Goal: Check status: Check status

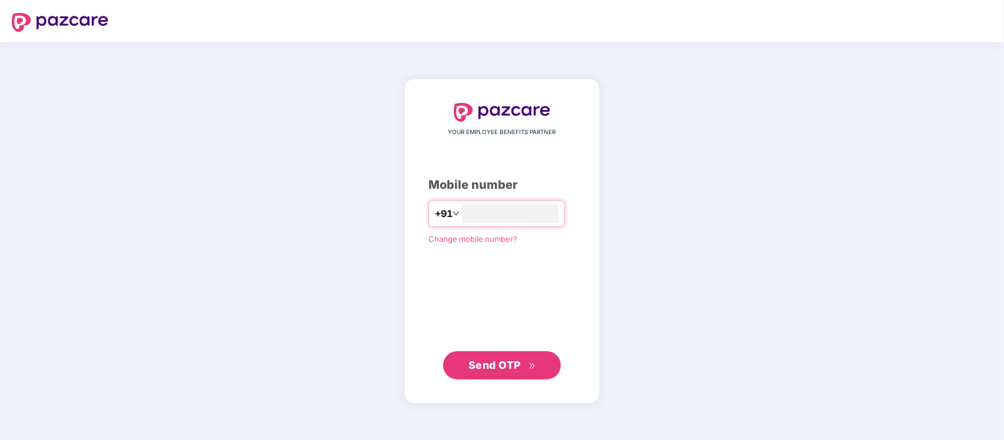
type input "**********"
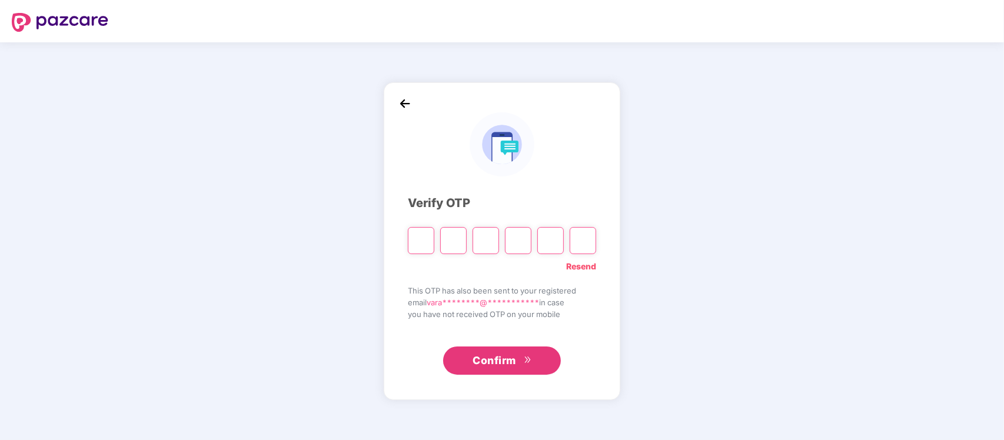
type input "*"
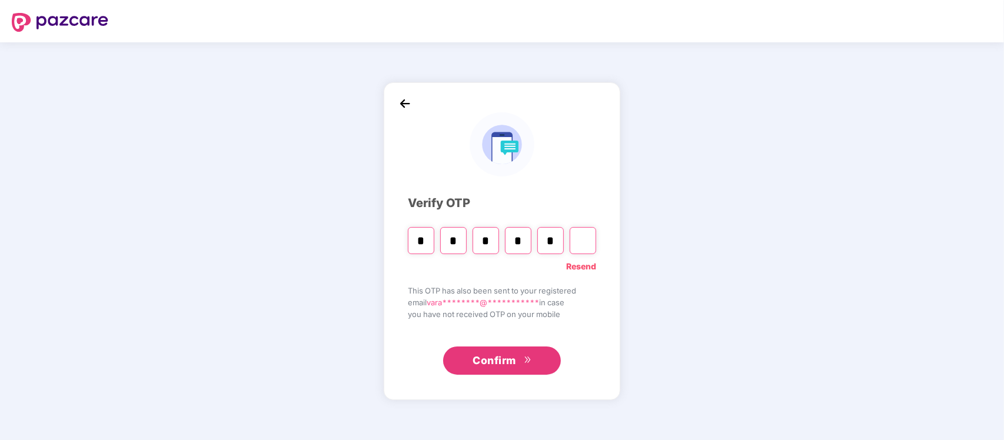
type input "*"
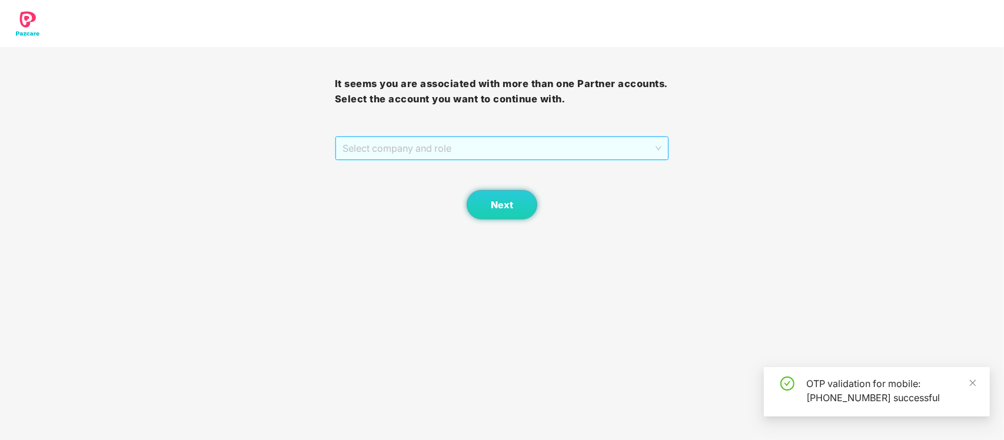
click at [614, 153] on span "Select company and role" at bounding box center [503, 148] width 320 height 22
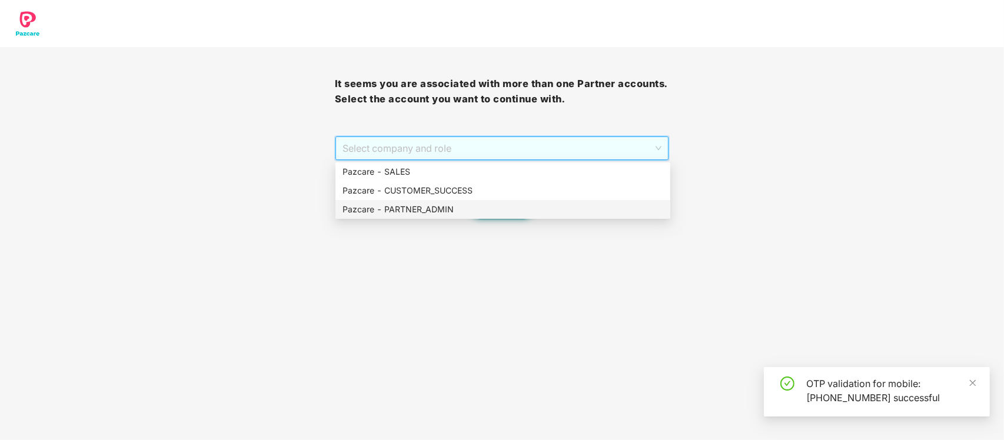
click at [496, 210] on div "Pazcare - PARTNER_ADMIN" at bounding box center [503, 209] width 321 height 13
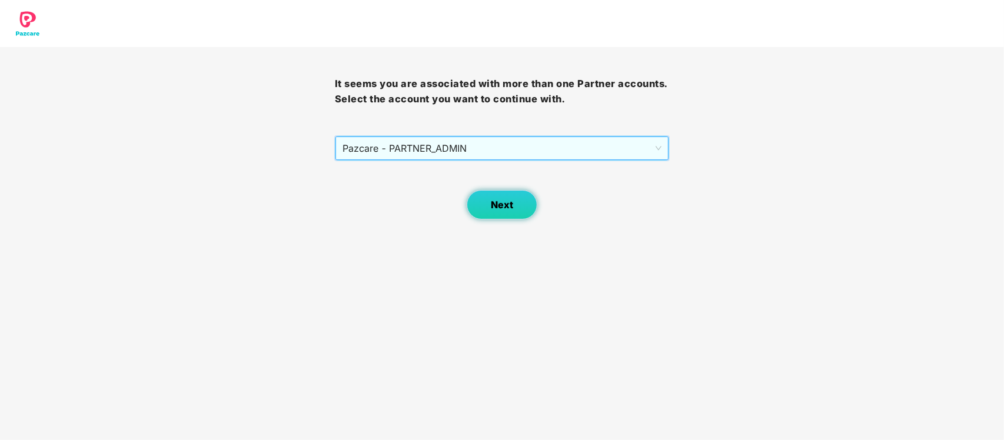
click at [506, 213] on button "Next" at bounding box center [502, 204] width 71 height 29
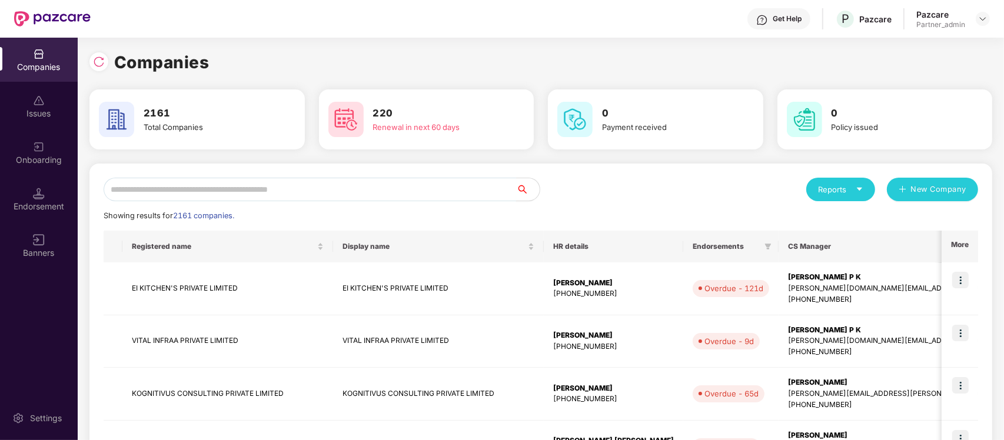
click at [321, 185] on input "text" at bounding box center [310, 190] width 413 height 24
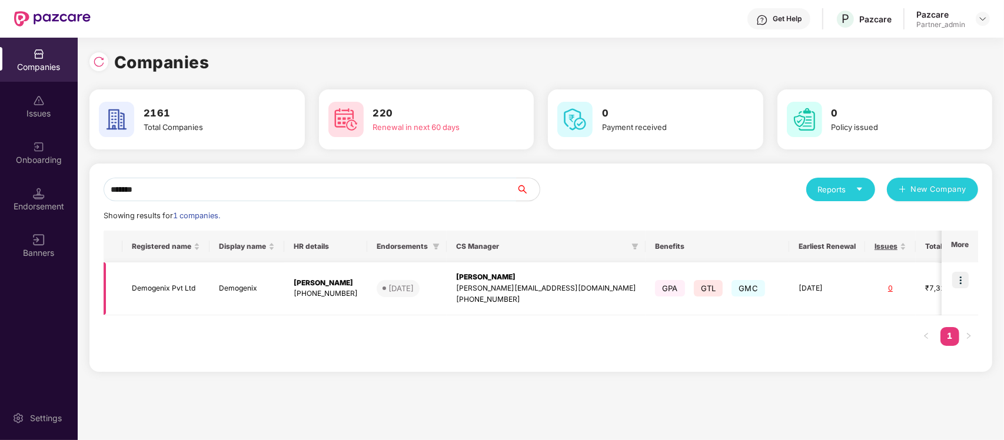
type input "*******"
click at [963, 280] on img at bounding box center [961, 280] width 16 height 16
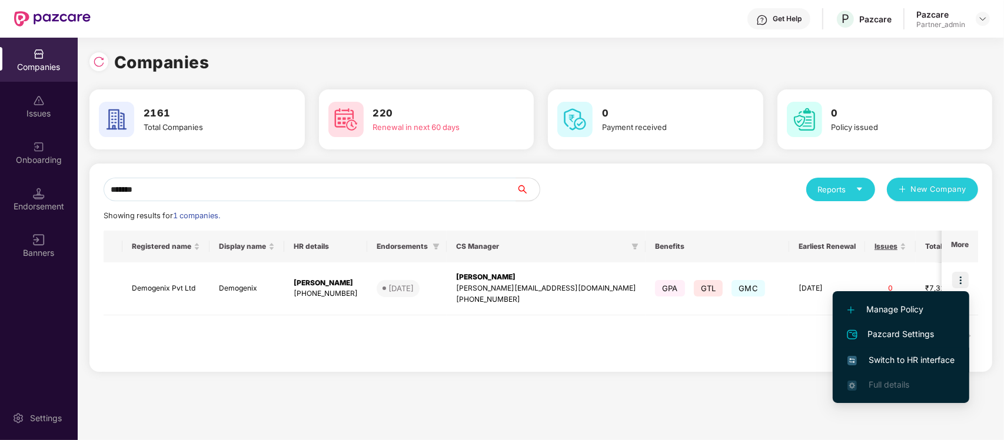
click at [914, 362] on span "Switch to HR interface" at bounding box center [901, 360] width 107 height 13
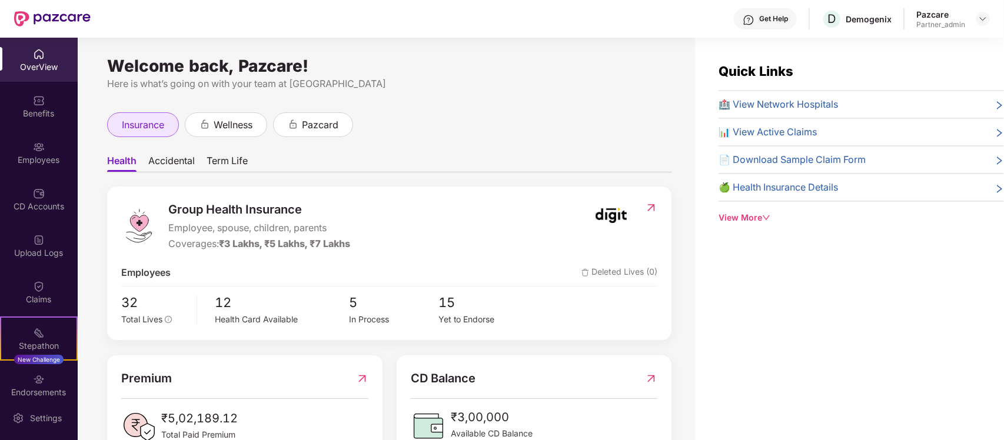
click at [142, 122] on span "insurance" at bounding box center [143, 125] width 42 height 15
click at [34, 148] on img at bounding box center [39, 147] width 12 height 12
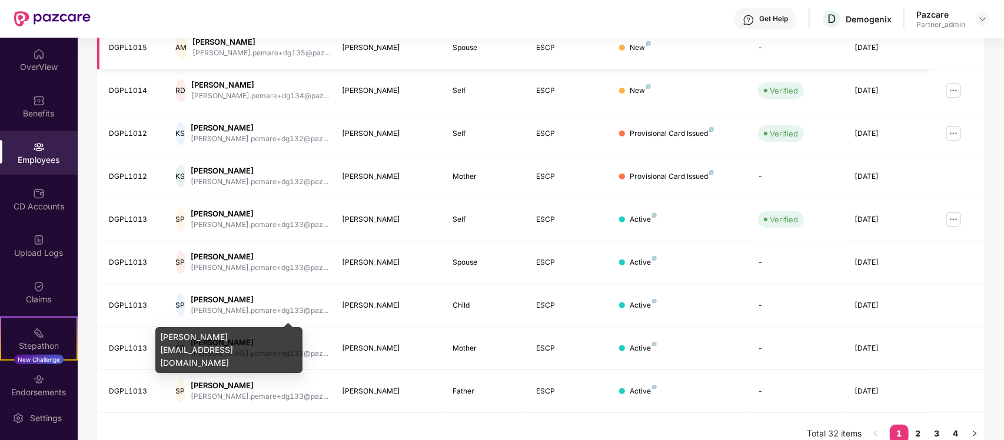
scroll to position [284, 0]
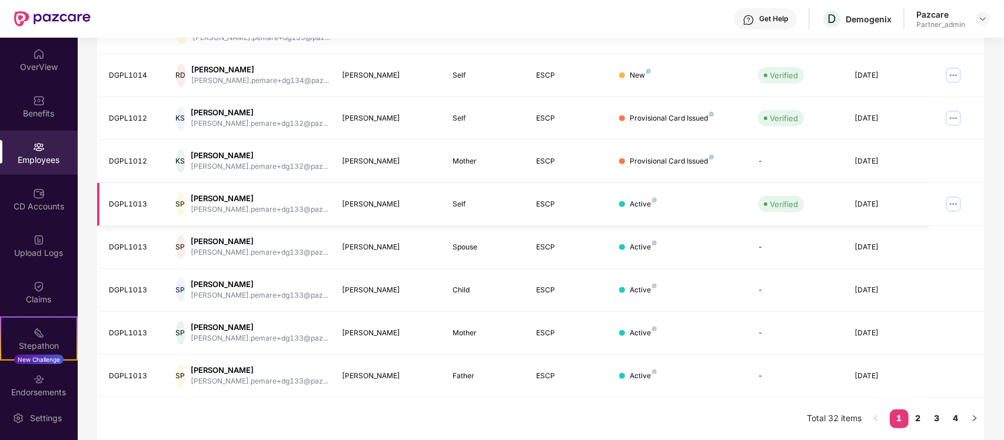
click at [957, 213] on img at bounding box center [953, 204] width 19 height 19
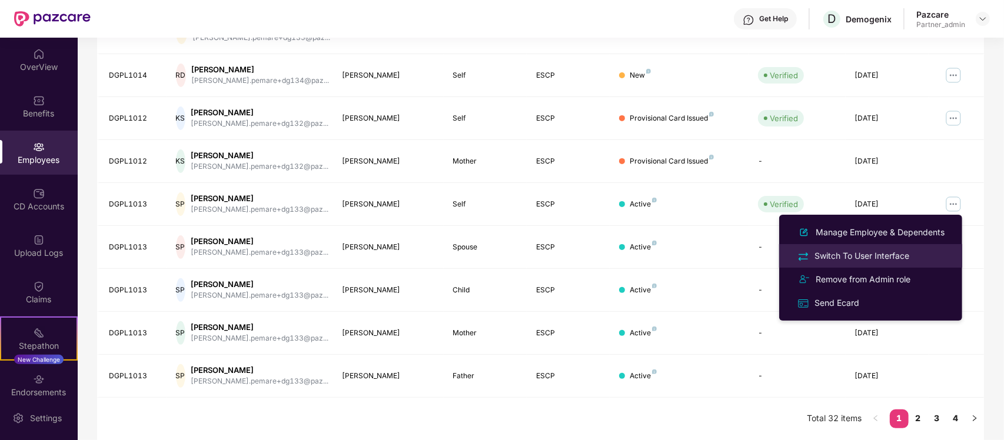
click at [918, 254] on div "Switch To User Interface" at bounding box center [871, 256] width 152 height 14
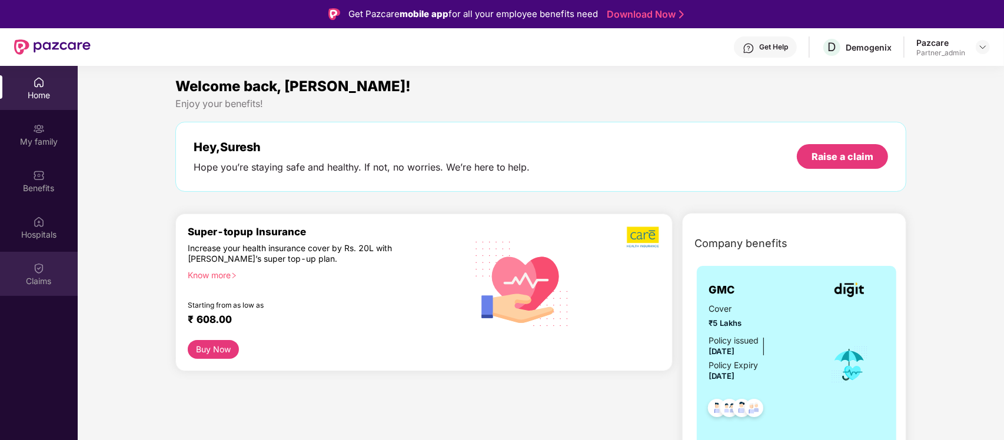
click at [18, 276] on div "Claims" at bounding box center [39, 282] width 78 height 12
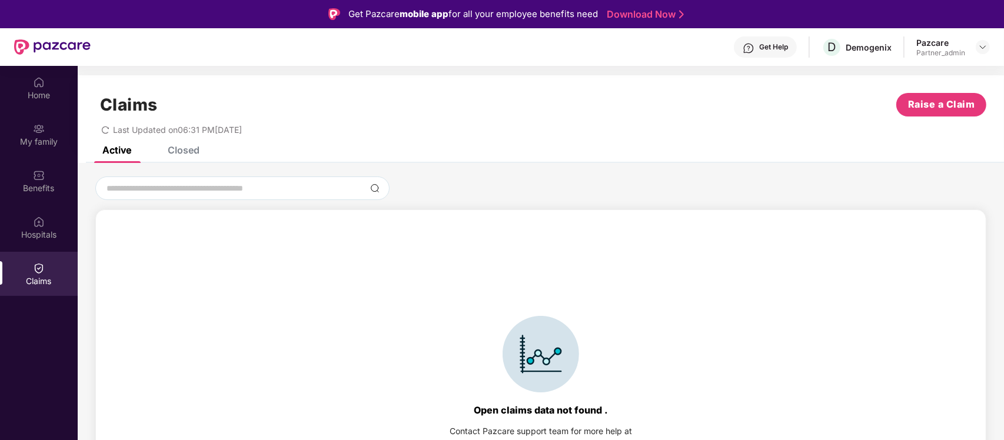
scroll to position [25, 0]
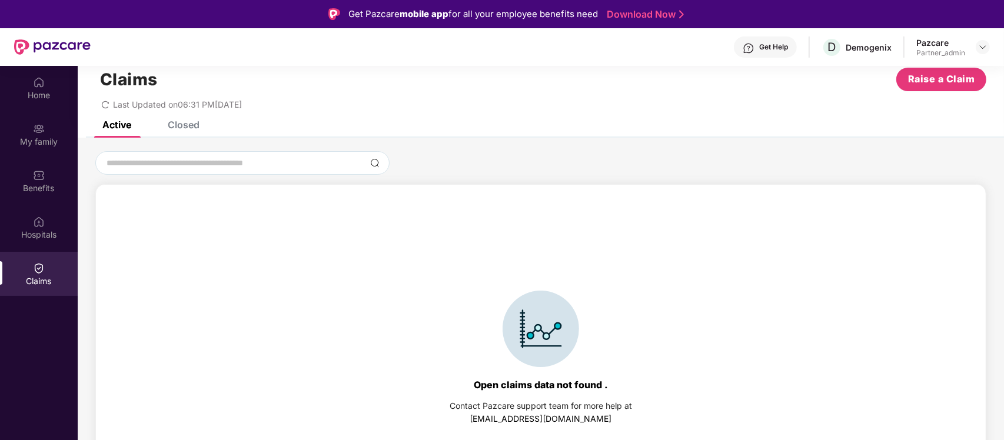
click at [194, 130] on div "Closed" at bounding box center [174, 125] width 49 height 26
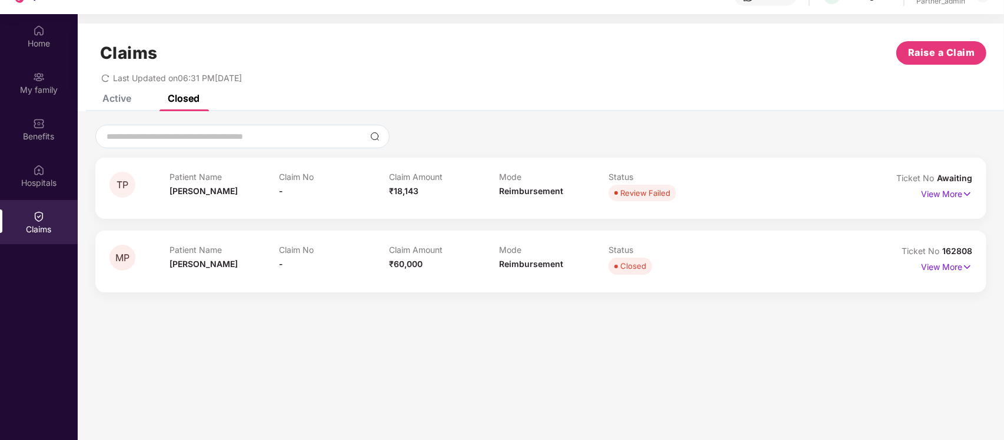
scroll to position [0, 0]
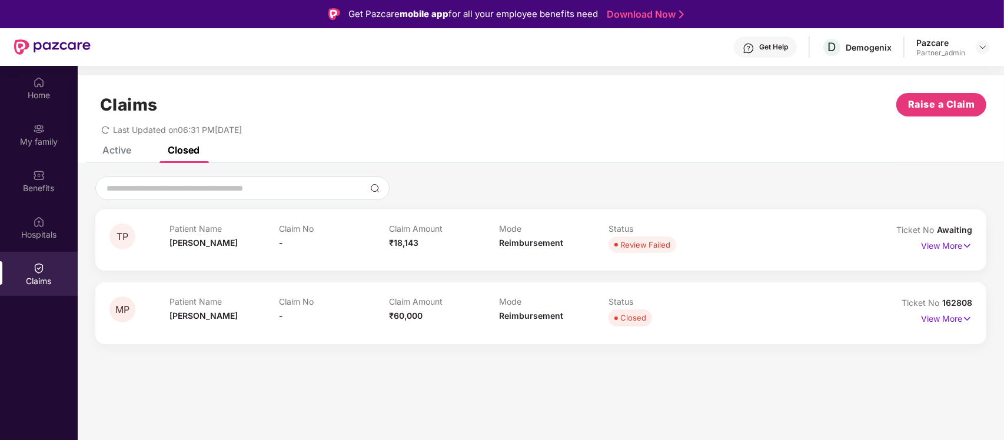
click at [106, 161] on div "Active" at bounding box center [108, 150] width 47 height 26
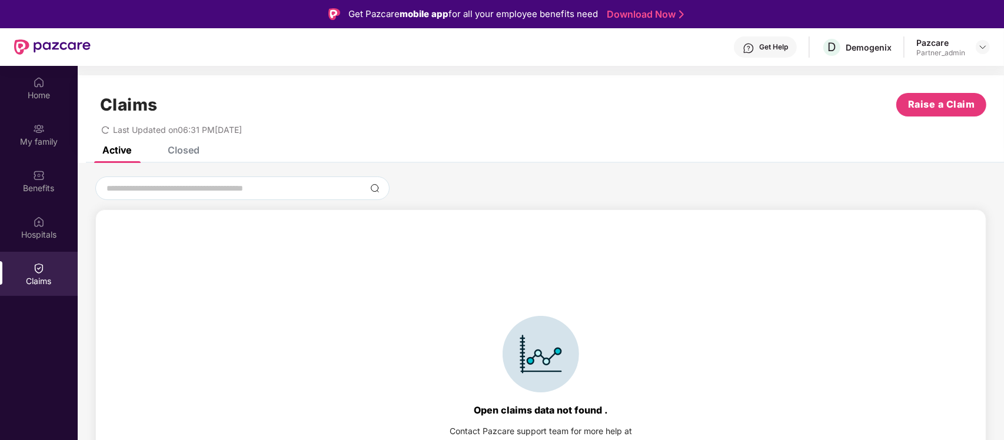
click at [192, 146] on div "Closed" at bounding box center [184, 150] width 32 height 12
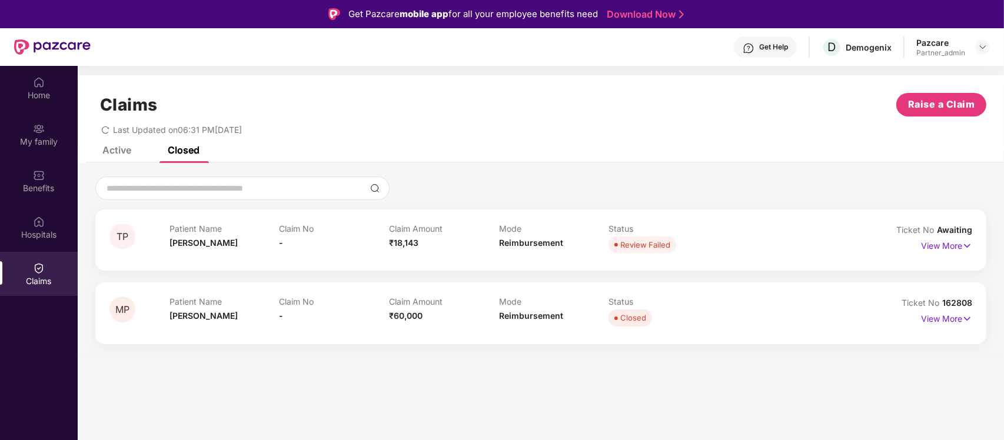
scroll to position [66, 0]
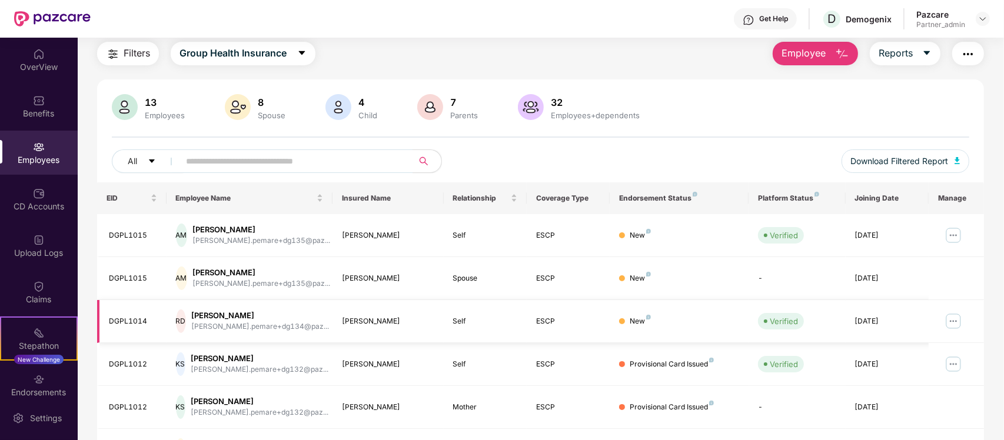
scroll to position [38, 0]
click at [22, 294] on div "Claims" at bounding box center [39, 300] width 78 height 12
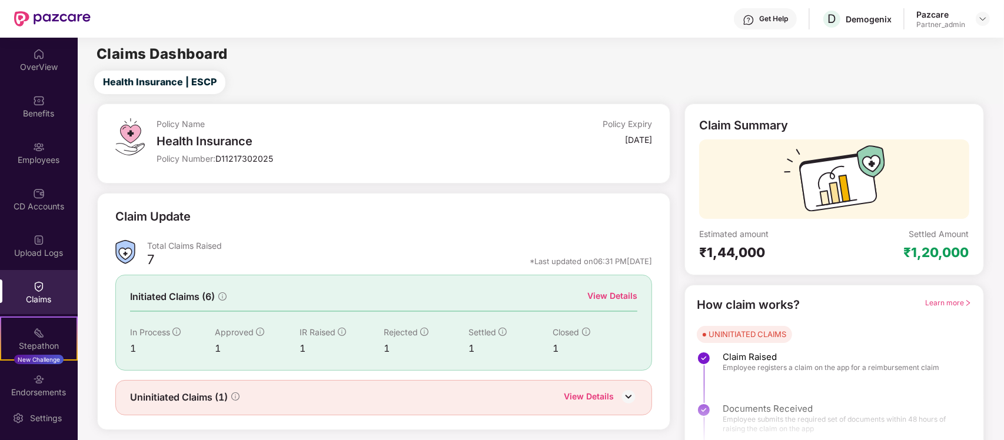
scroll to position [21, 0]
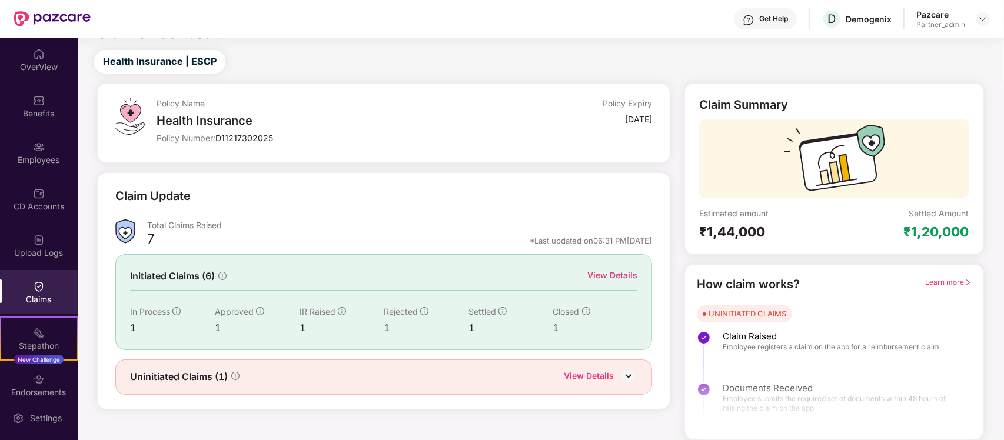
click at [612, 274] on div "View Details" at bounding box center [613, 275] width 50 height 13
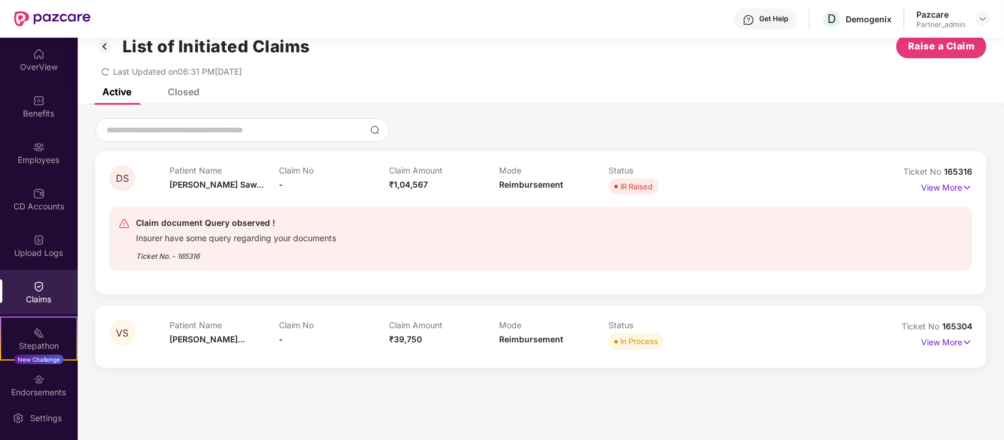
click at [199, 96] on div "Closed" at bounding box center [184, 92] width 32 height 12
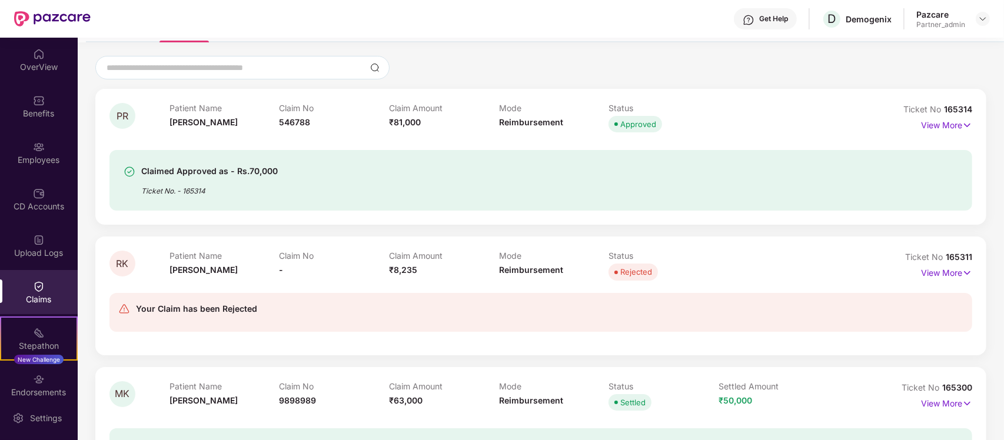
scroll to position [0, 0]
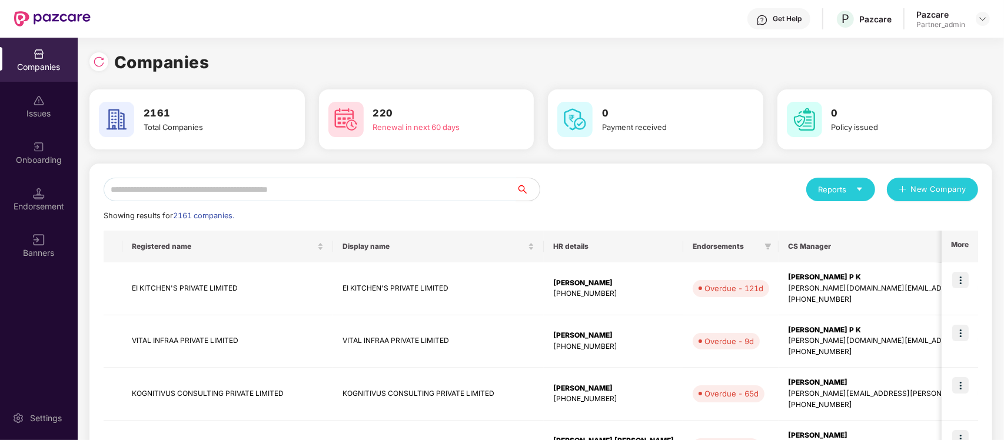
click at [404, 193] on input "text" at bounding box center [310, 190] width 413 height 24
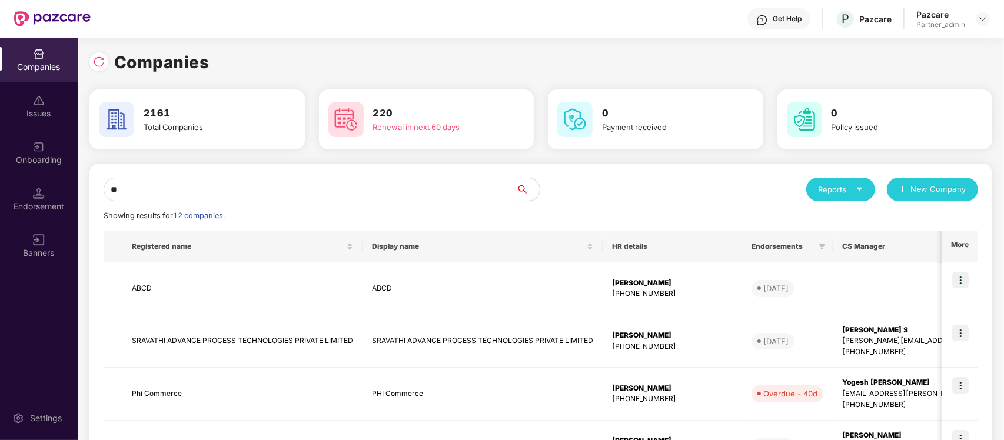
type input "*"
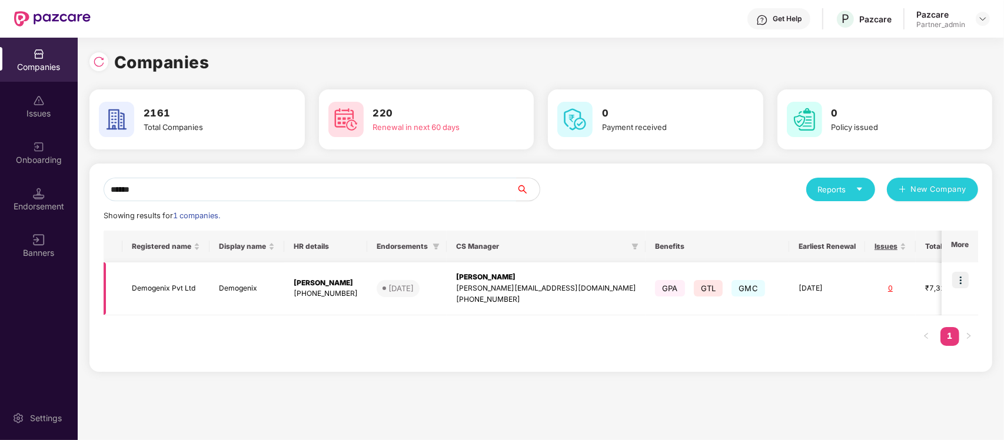
type input "******"
click at [964, 284] on img at bounding box center [961, 280] width 16 height 16
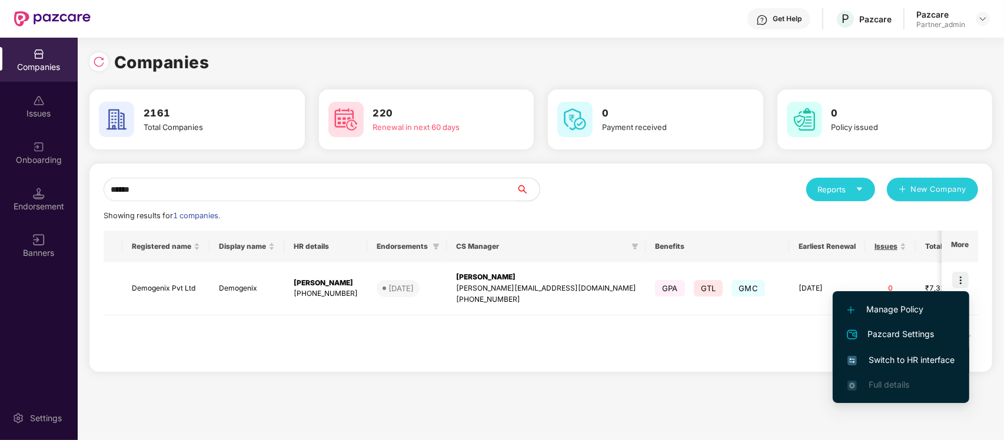
click at [894, 361] on span "Switch to HR interface" at bounding box center [901, 360] width 107 height 13
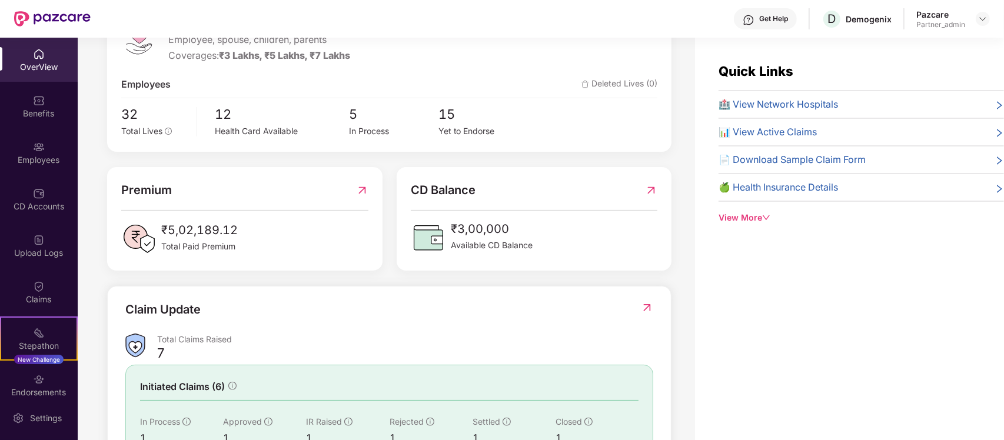
scroll to position [289, 0]
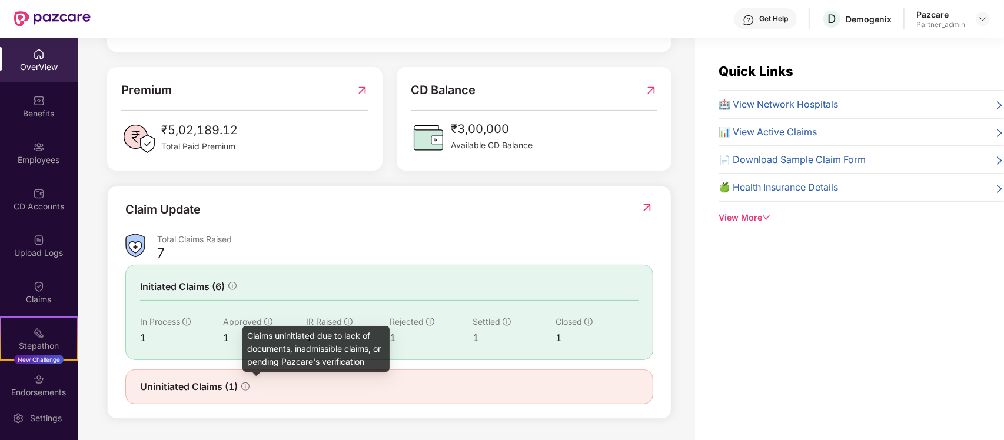
click at [243, 386] on icon "info-circle" at bounding box center [245, 387] width 8 height 8
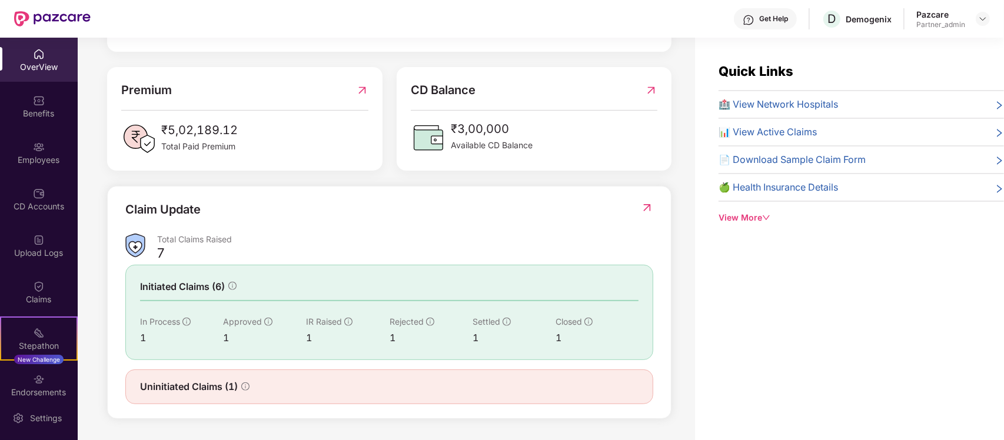
click at [185, 378] on div "Uninitiated Claims (1)" at bounding box center [389, 387] width 528 height 35
click at [45, 287] on div "Claims" at bounding box center [39, 292] width 78 height 44
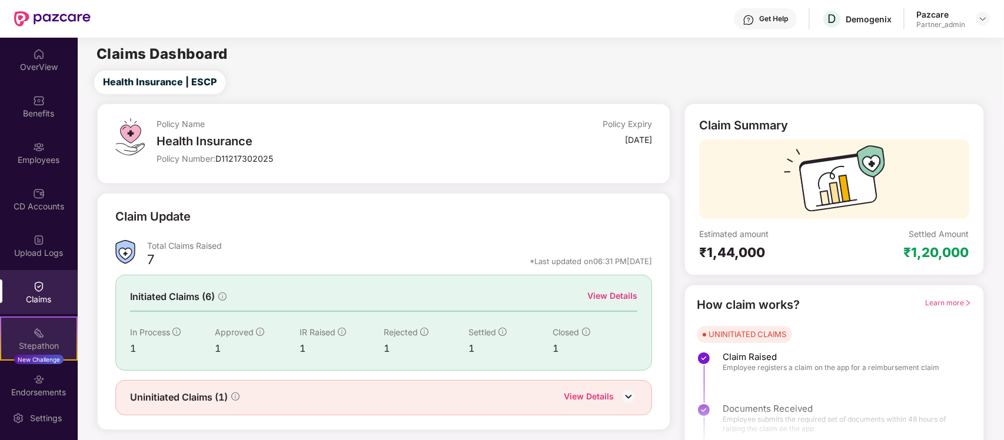
click at [48, 330] on div "Stepathon New Challenge" at bounding box center [39, 339] width 78 height 44
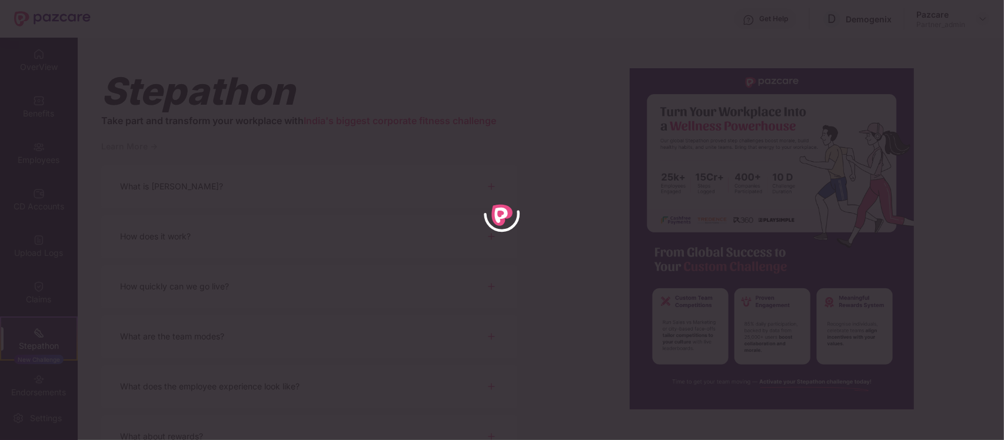
click at [326, 181] on div at bounding box center [502, 220] width 1004 height 440
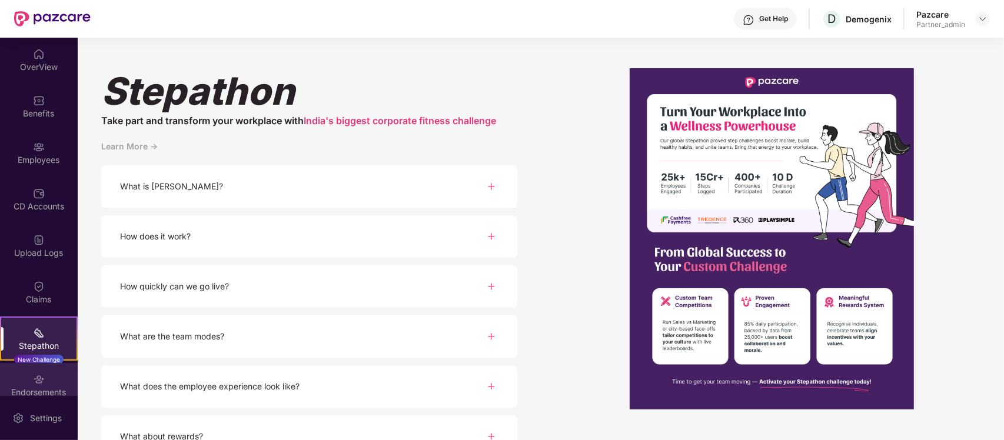
click at [38, 381] on img at bounding box center [39, 380] width 12 height 12
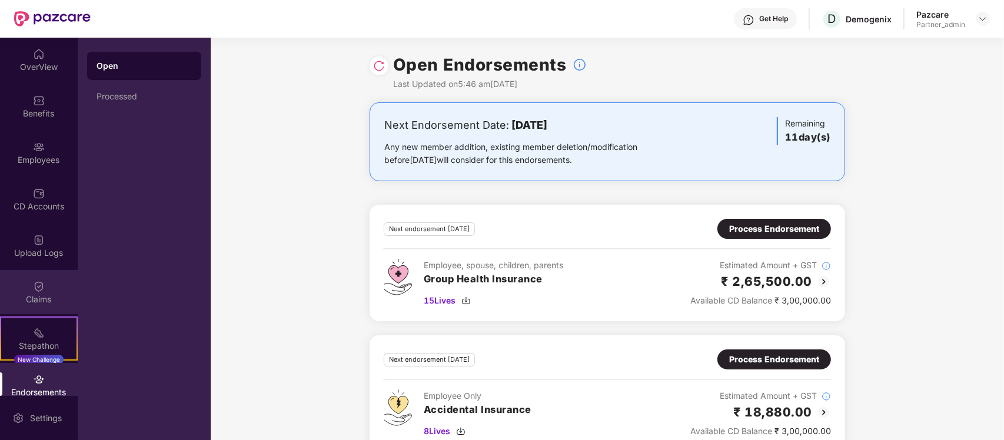
click at [65, 307] on div "Claims" at bounding box center [39, 292] width 78 height 44
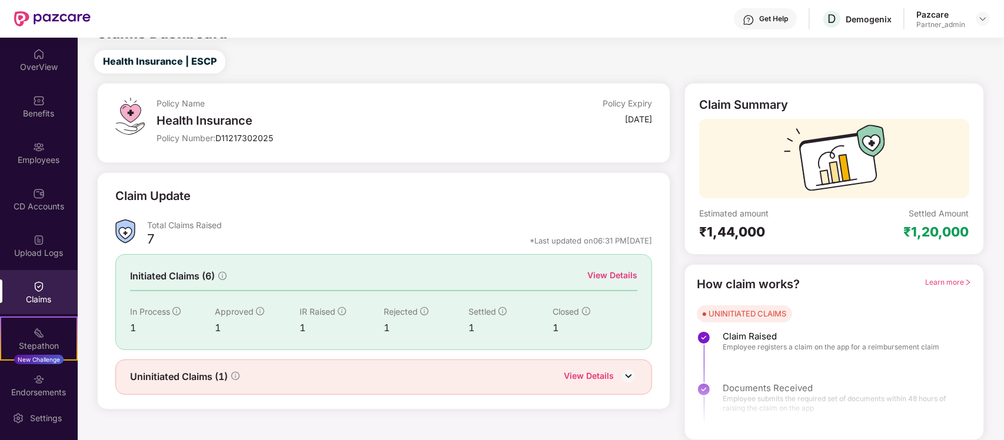
scroll to position [0, 0]
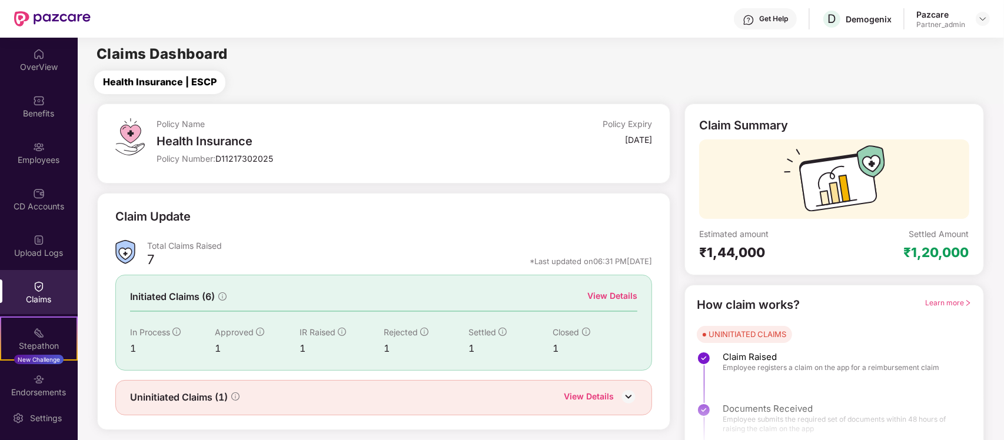
click at [134, 85] on span "Health Insurance | ESCP" at bounding box center [160, 82] width 114 height 15
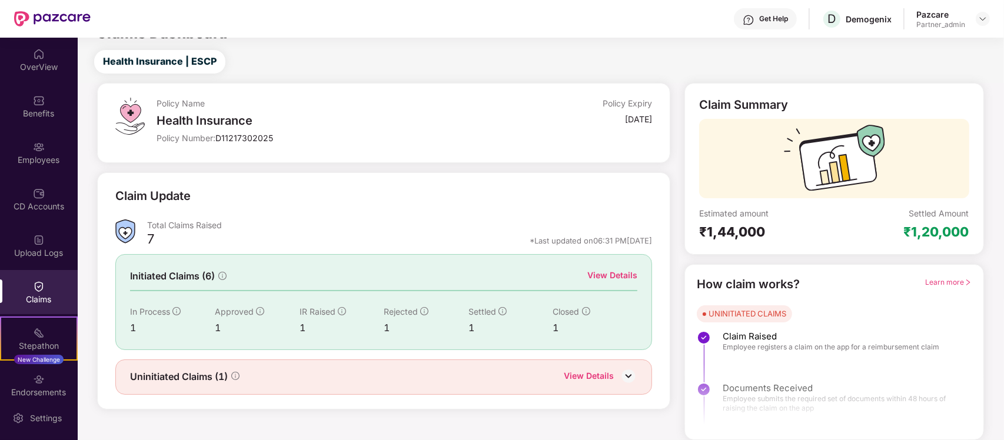
click at [622, 272] on div "View Details" at bounding box center [613, 275] width 50 height 13
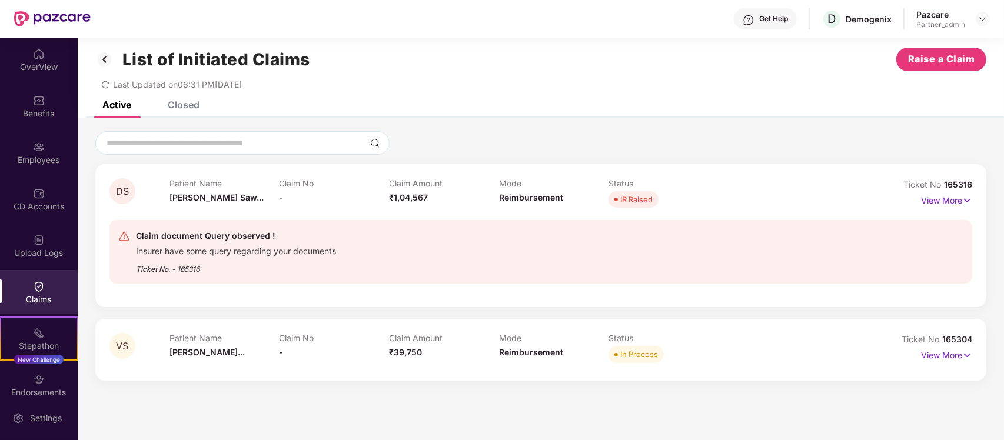
scroll to position [37, 0]
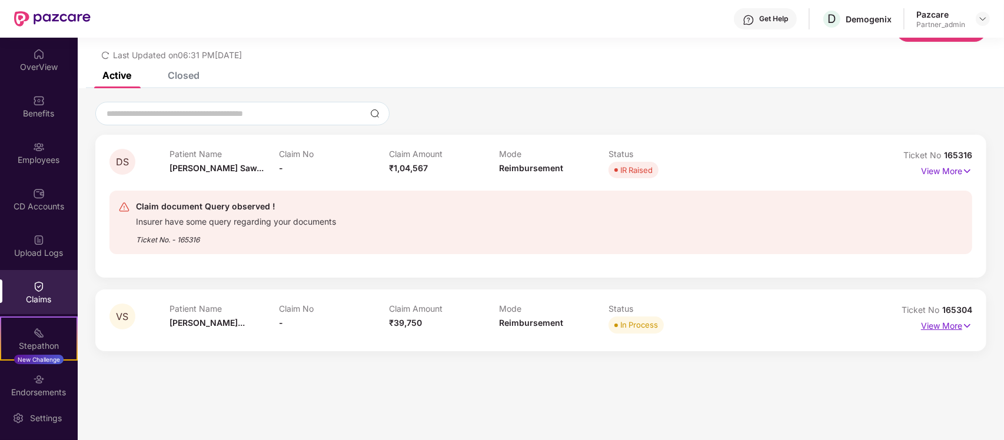
click at [957, 327] on p "View More" at bounding box center [946, 325] width 51 height 16
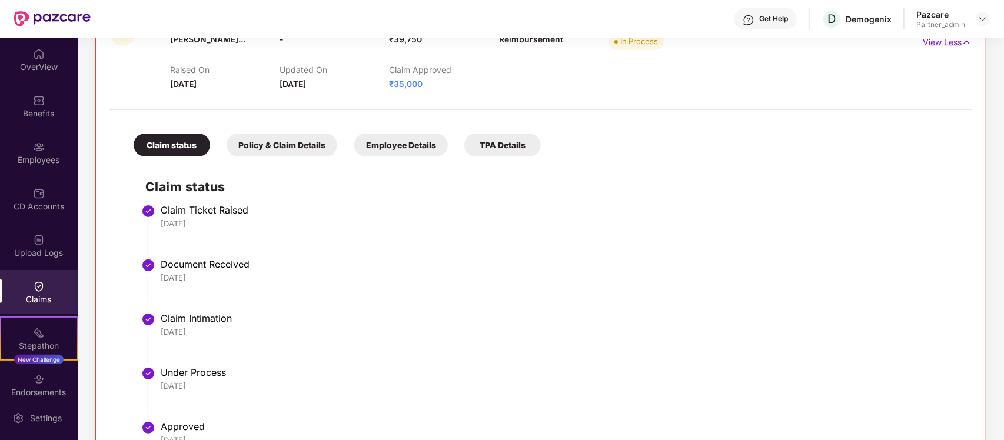
scroll to position [322, 0]
click at [510, 144] on div "TPA Details" at bounding box center [502, 144] width 77 height 23
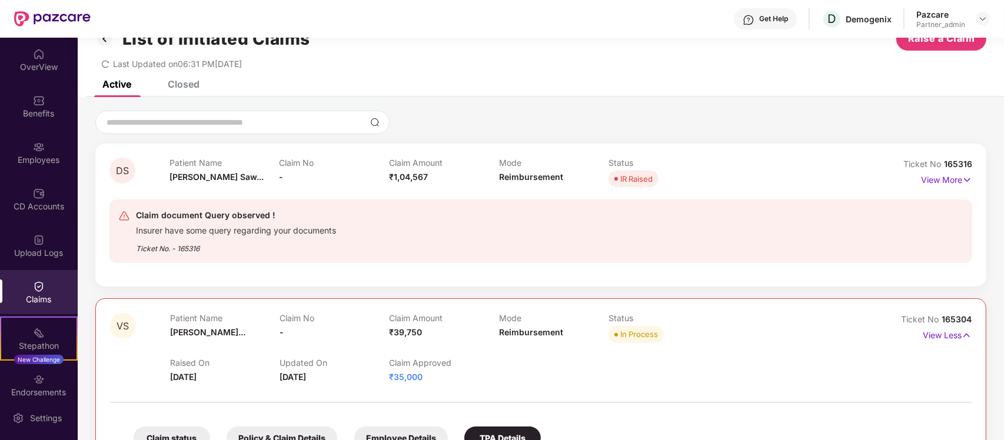
scroll to position [28, 0]
click at [955, 330] on p "View Less" at bounding box center [947, 335] width 49 height 16
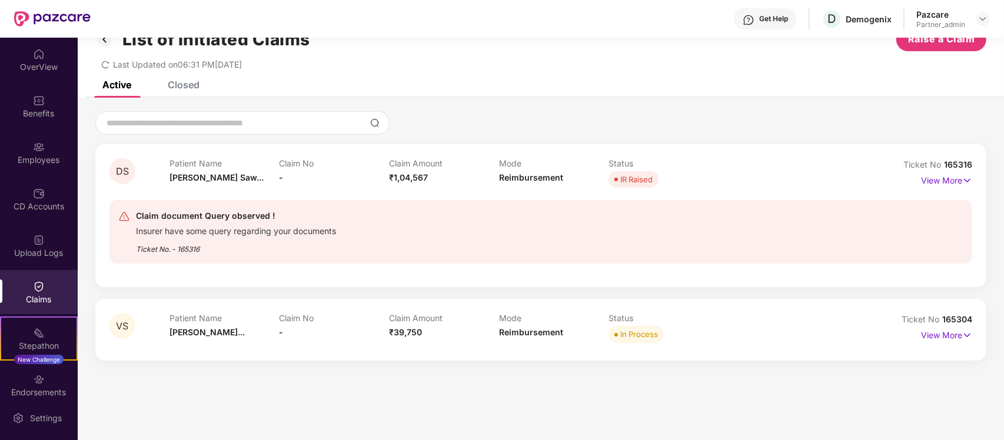
scroll to position [0, 0]
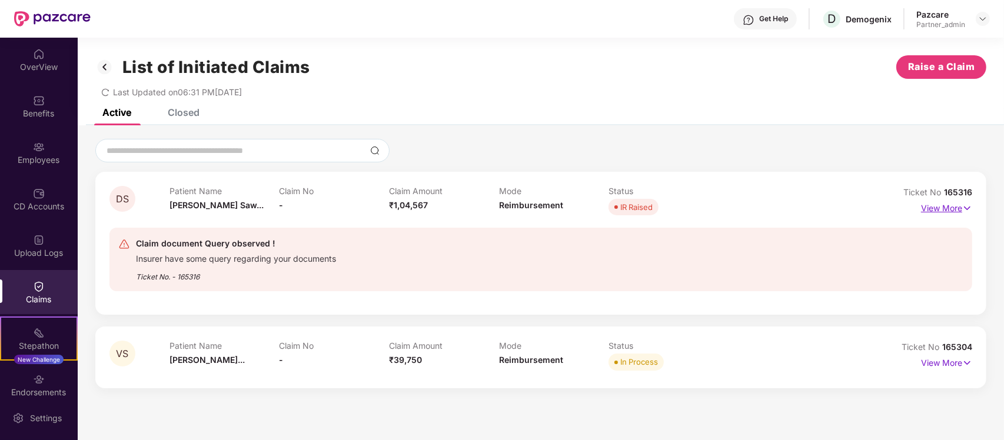
click at [938, 211] on p "View More" at bounding box center [946, 207] width 51 height 16
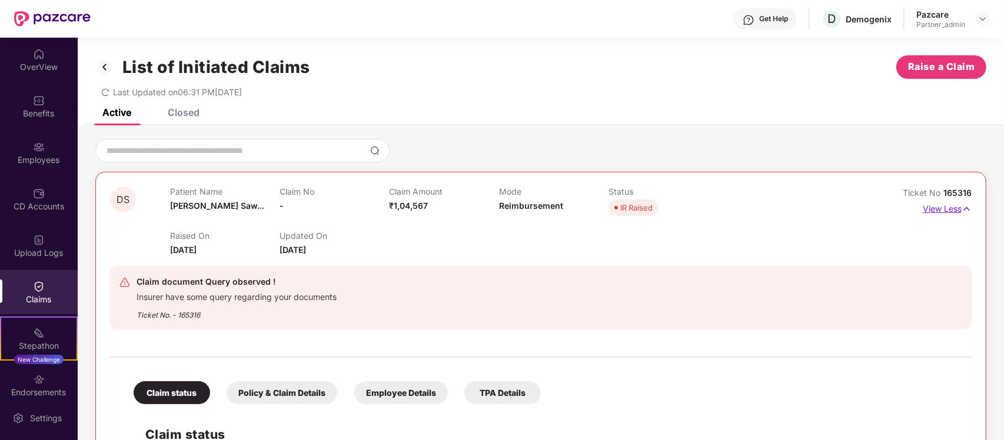
click at [938, 211] on p "View Less" at bounding box center [947, 208] width 49 height 16
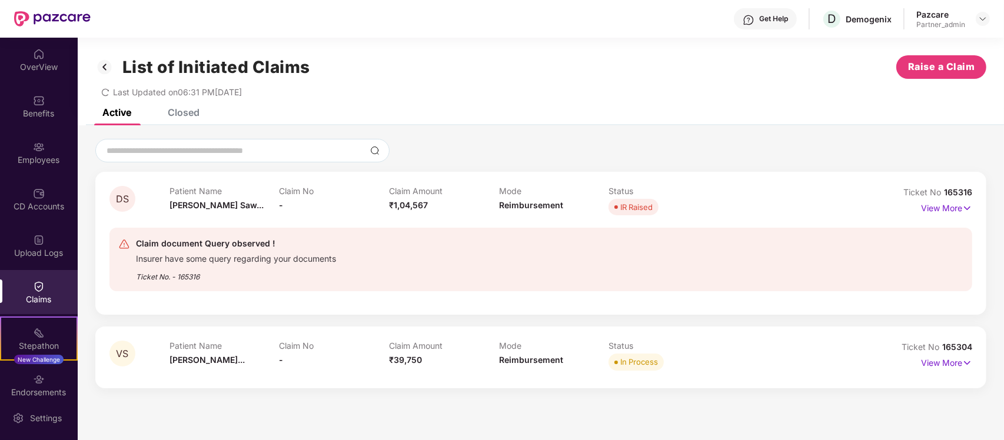
scroll to position [37, 0]
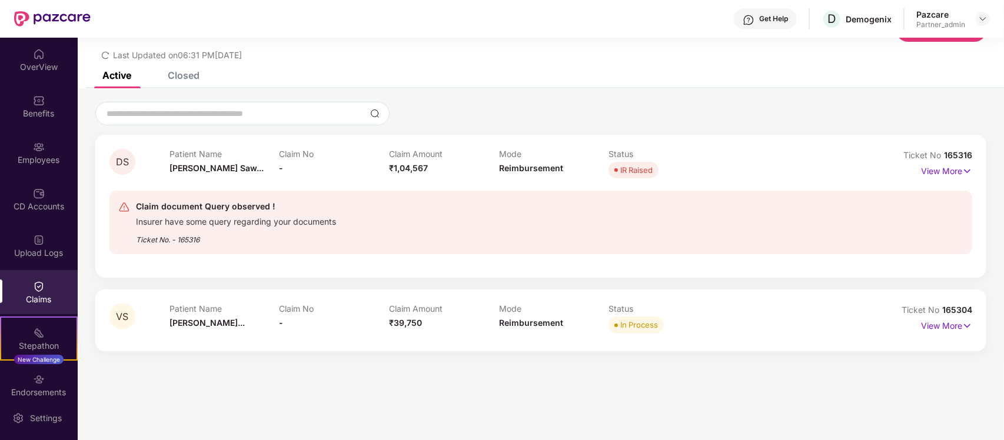
click at [185, 80] on div "Closed" at bounding box center [184, 75] width 32 height 12
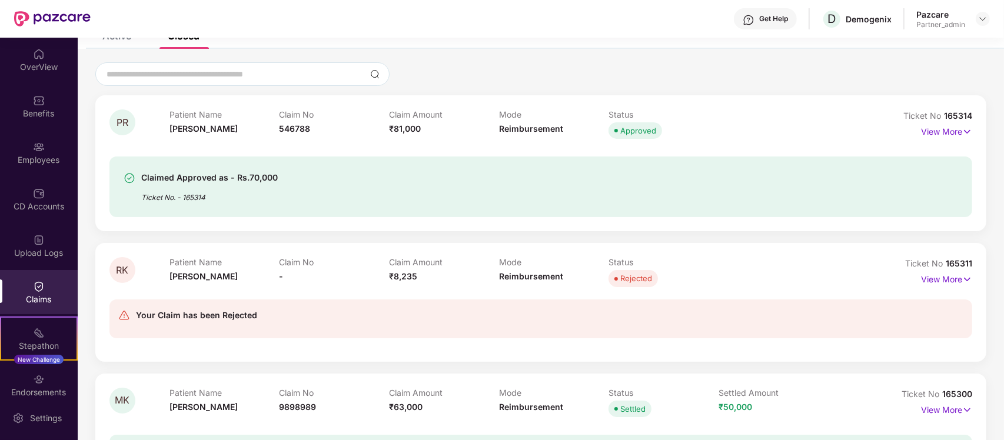
scroll to position [230, 0]
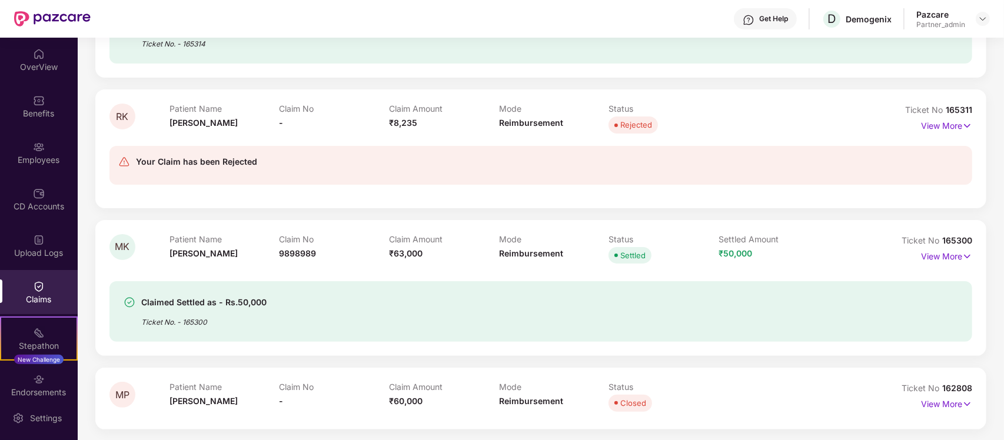
click at [313, 324] on div "Claimed Settled as - Rs.50,000 Ticket No. - 165300" at bounding box center [472, 312] width 696 height 32
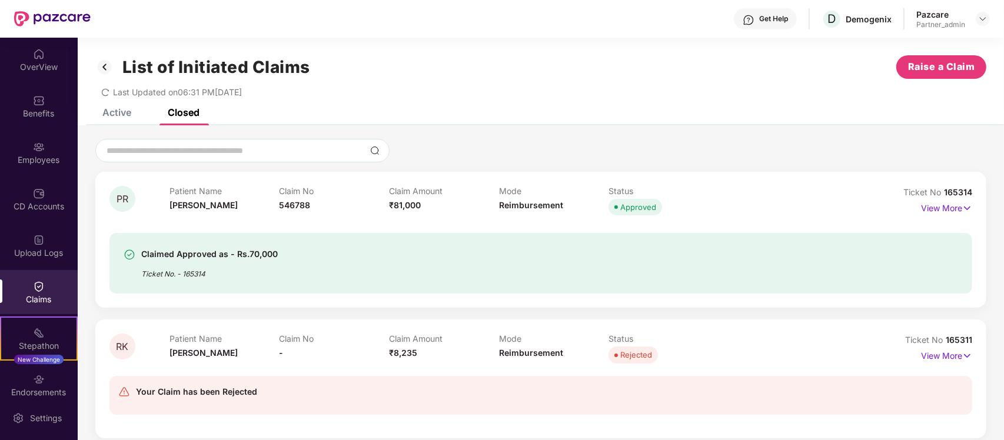
click at [120, 114] on div "Active" at bounding box center [116, 113] width 29 height 12
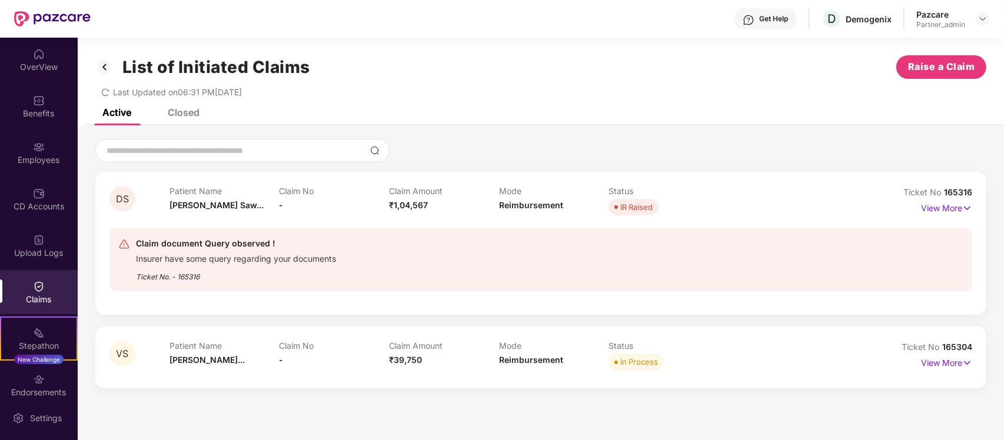
scroll to position [37, 0]
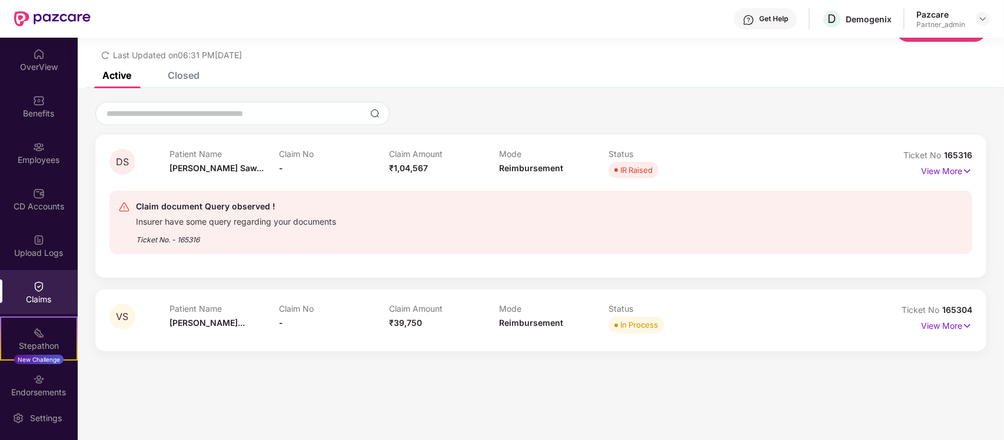
click at [174, 84] on div "Closed" at bounding box center [174, 75] width 49 height 26
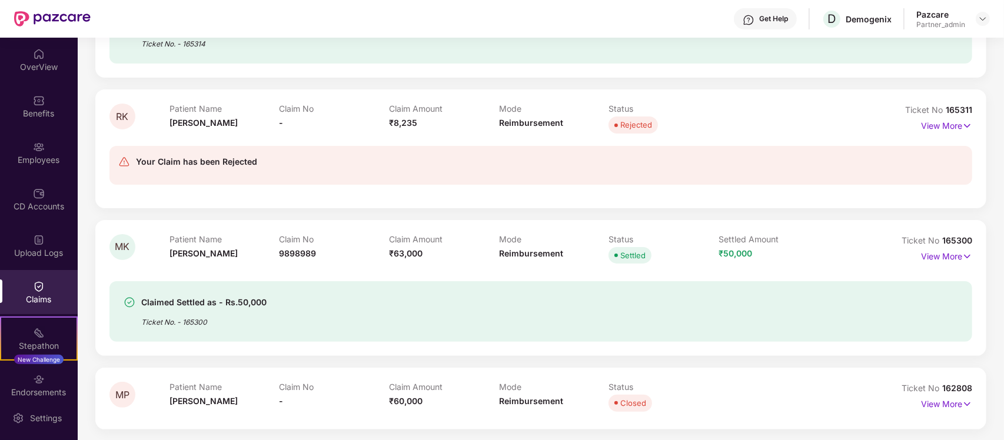
scroll to position [0, 0]
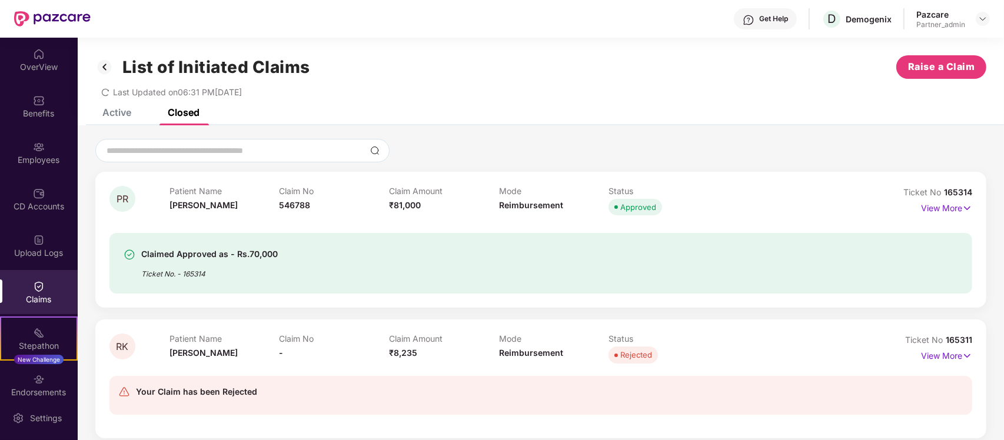
click at [121, 112] on div "Active" at bounding box center [116, 113] width 29 height 12
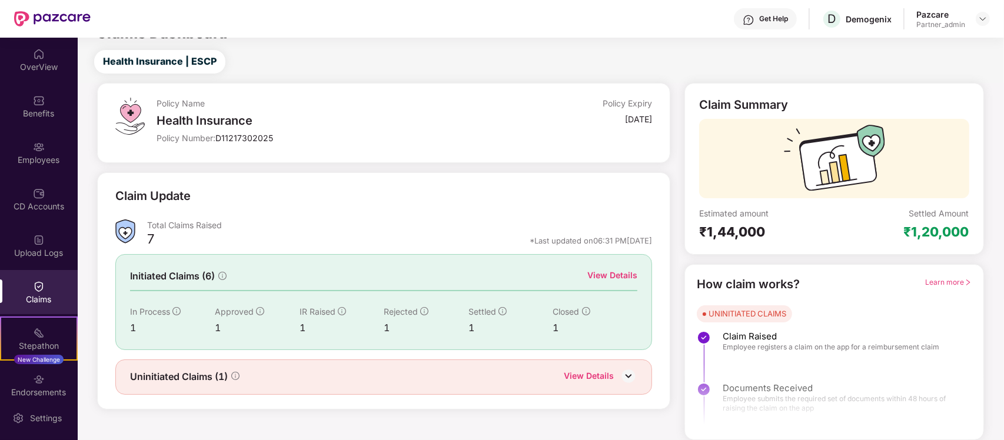
scroll to position [21, 0]
click at [593, 371] on div "View Details" at bounding box center [589, 377] width 50 height 15
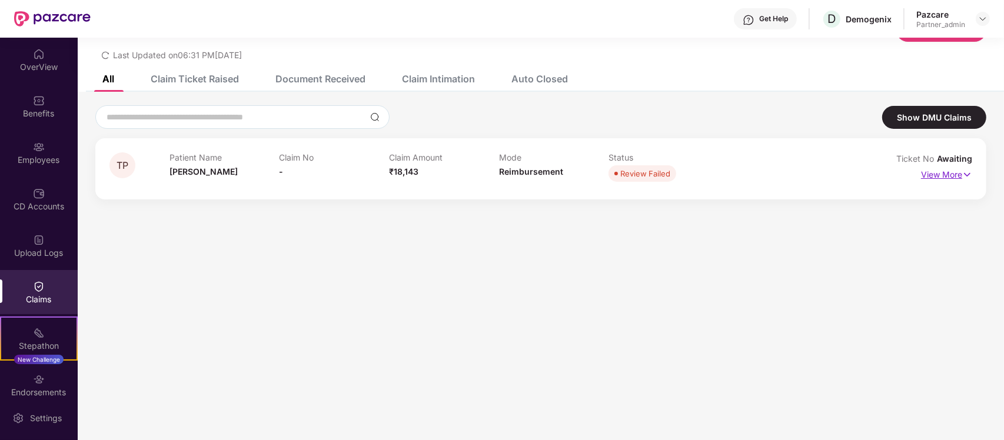
click at [957, 165] on p "View More" at bounding box center [946, 173] width 51 height 16
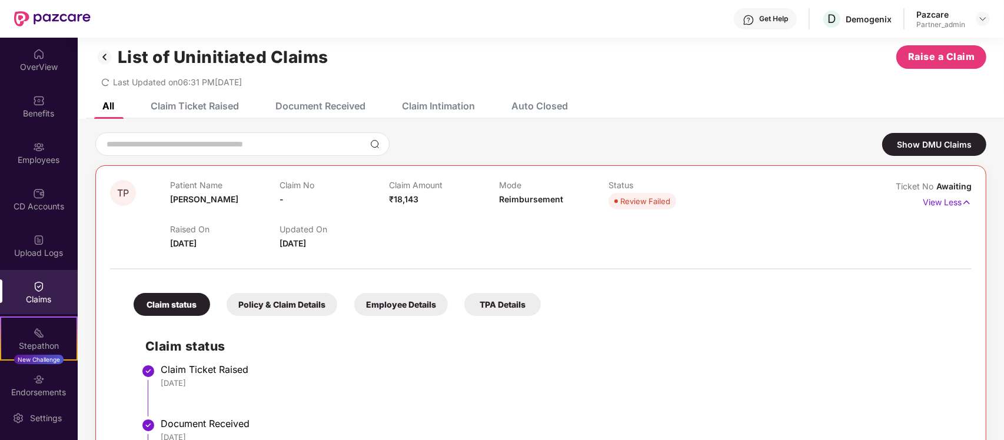
scroll to position [0, 0]
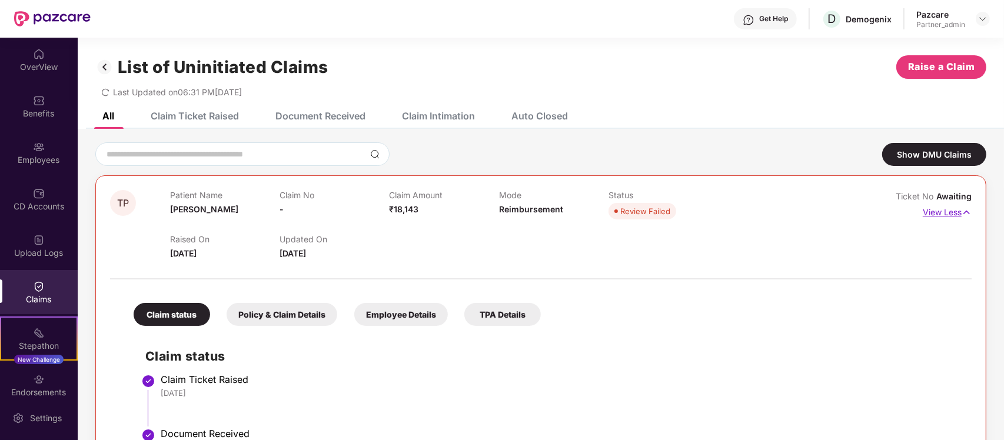
click at [963, 207] on img at bounding box center [967, 212] width 10 height 13
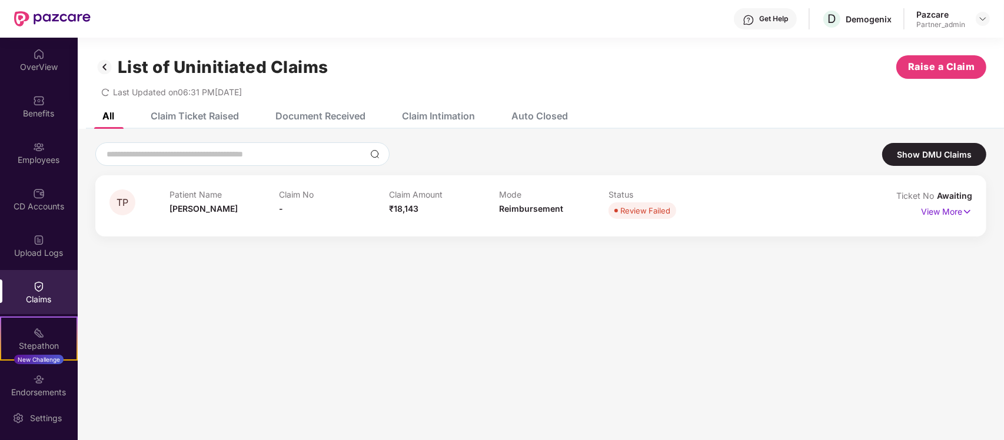
click at [225, 113] on div "Claim Ticket Raised" at bounding box center [195, 116] width 88 height 12
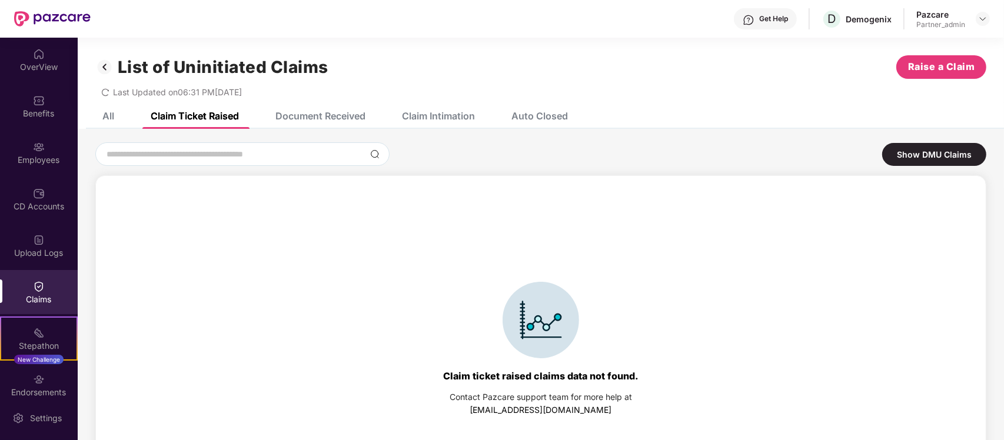
click at [307, 118] on div "Document Received" at bounding box center [321, 116] width 90 height 12
click at [452, 108] on div "Claim Intimation" at bounding box center [429, 116] width 91 height 26
click at [563, 108] on div "Auto Closed" at bounding box center [531, 116] width 74 height 26
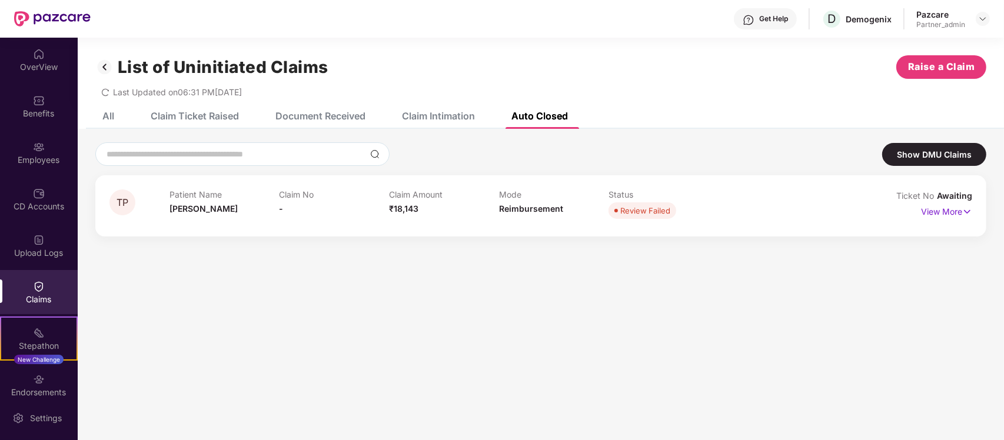
click at [109, 112] on div "All" at bounding box center [108, 116] width 12 height 12
click at [103, 69] on img at bounding box center [104, 67] width 19 height 20
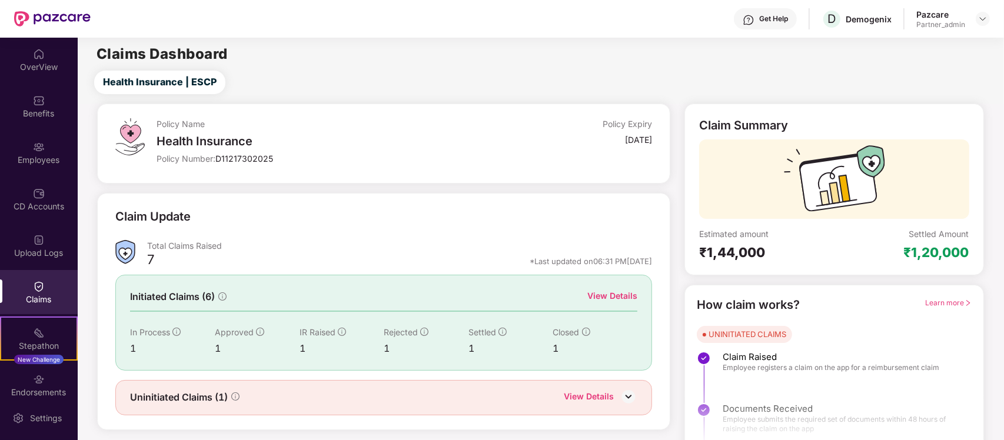
scroll to position [21, 0]
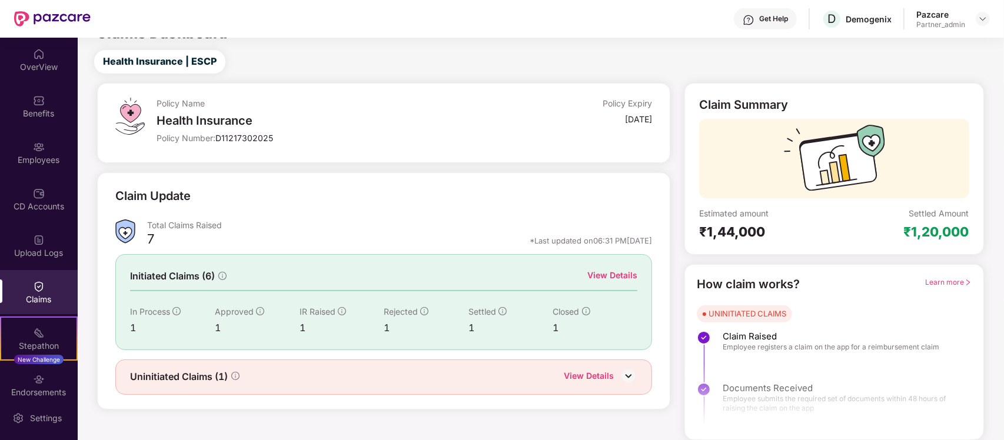
click at [616, 277] on div "View Details" at bounding box center [613, 275] width 50 height 13
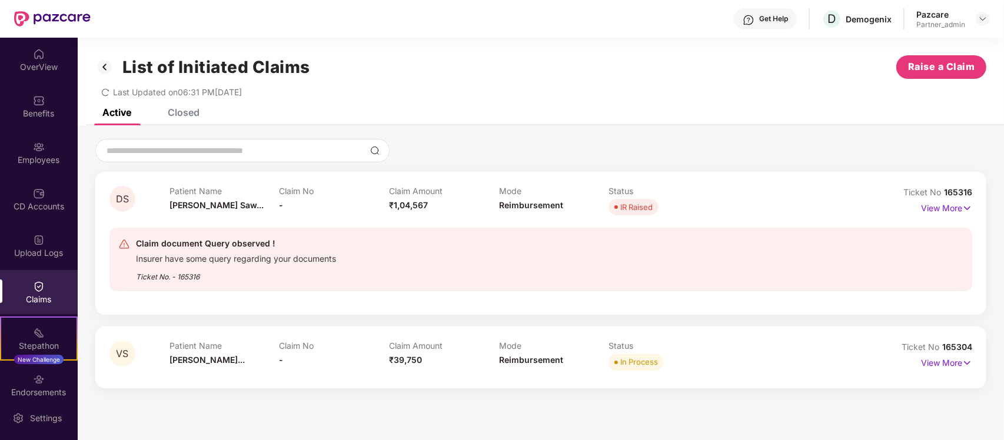
scroll to position [37, 0]
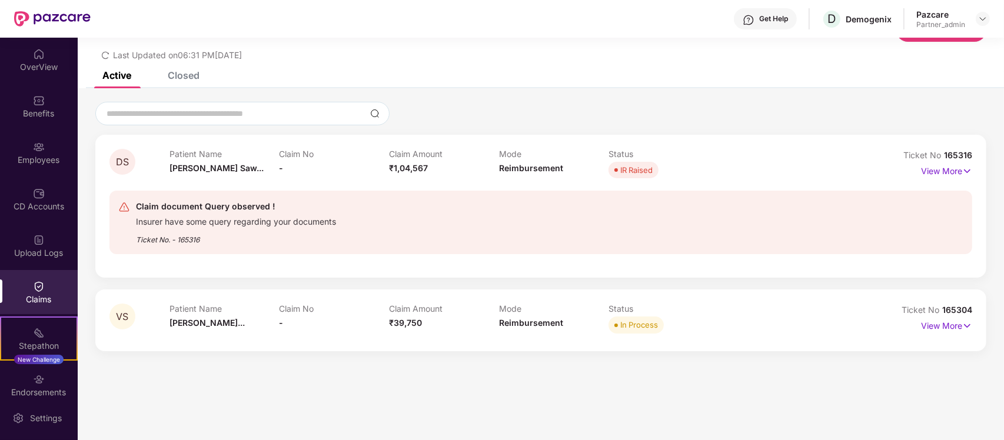
click at [174, 74] on div "Closed" at bounding box center [184, 75] width 32 height 12
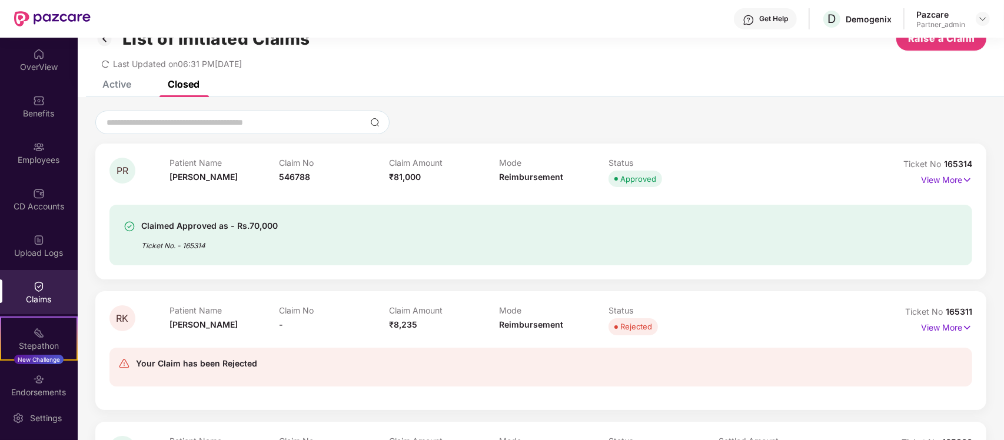
scroll to position [0, 0]
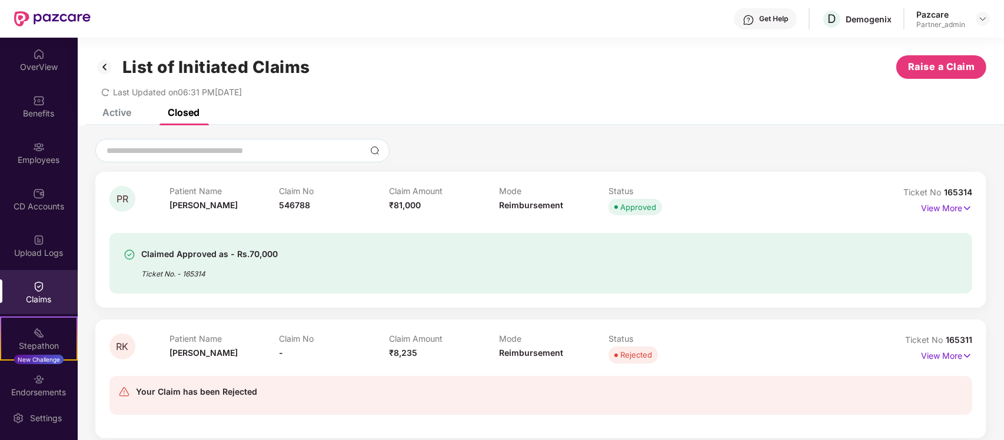
click at [131, 107] on div "List of Initiated Claims Raise a Claim Last Updated on 06:31 PM, 13 Aug 2025" at bounding box center [541, 73] width 927 height 71
click at [118, 118] on div "Active" at bounding box center [108, 112] width 47 height 26
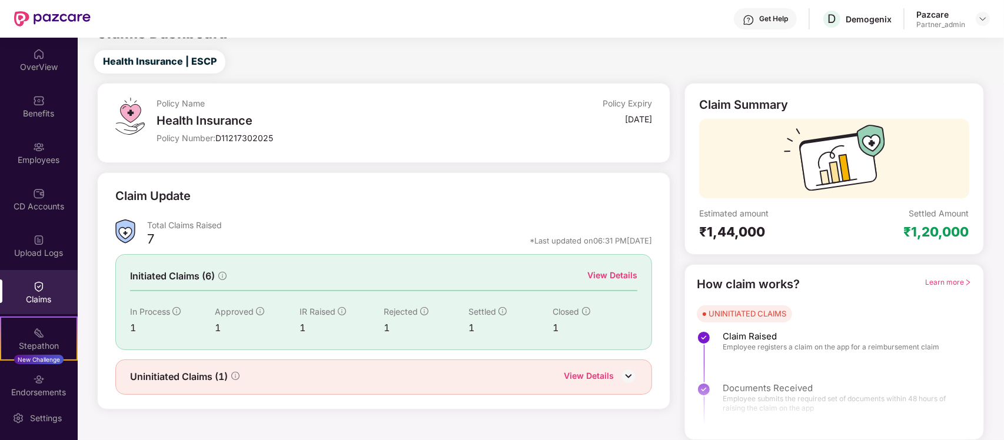
scroll to position [21, 0]
click at [583, 371] on div "View Details" at bounding box center [589, 377] width 50 height 15
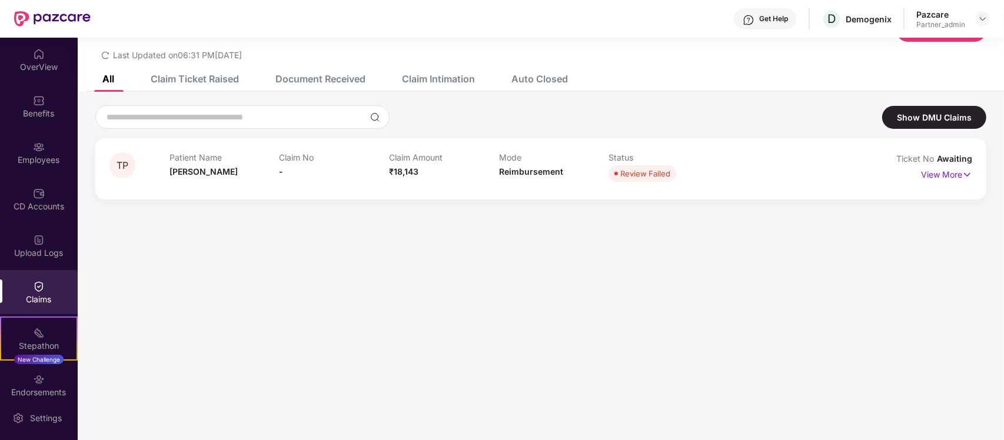
scroll to position [0, 0]
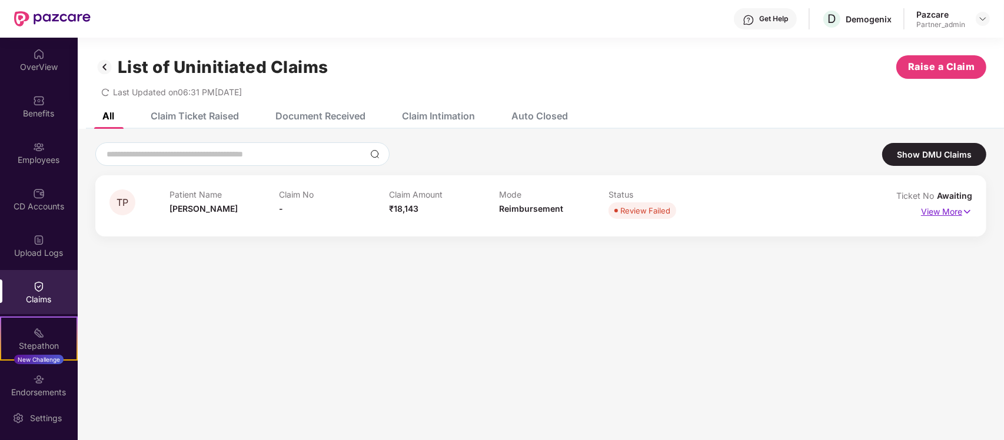
click at [949, 208] on p "View More" at bounding box center [946, 211] width 51 height 16
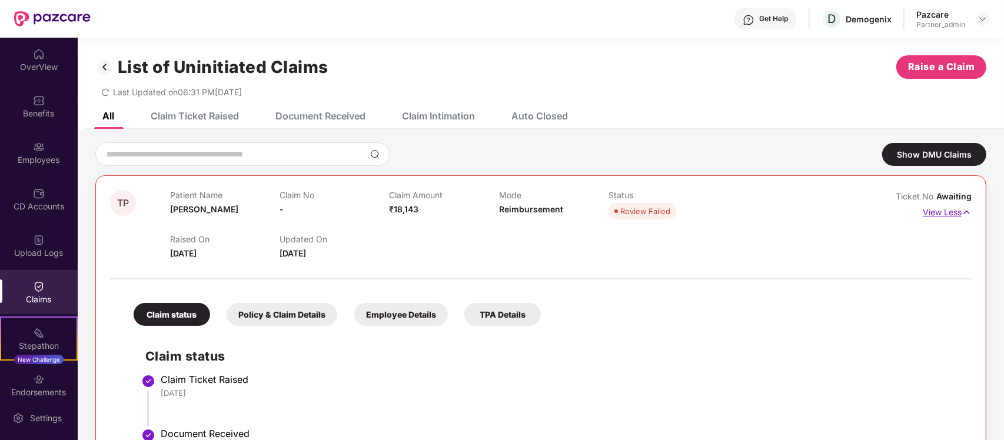
click at [951, 218] on p "View Less" at bounding box center [947, 211] width 49 height 16
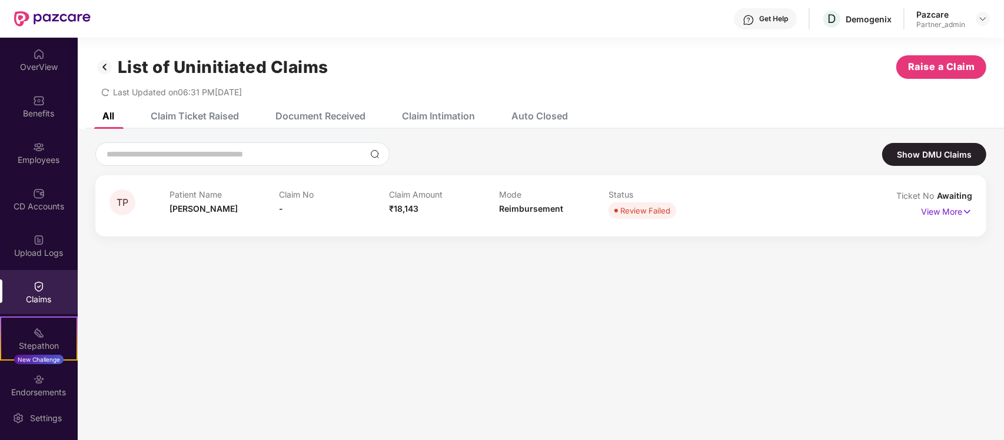
click at [218, 118] on div "Claim Ticket Raised" at bounding box center [195, 116] width 88 height 12
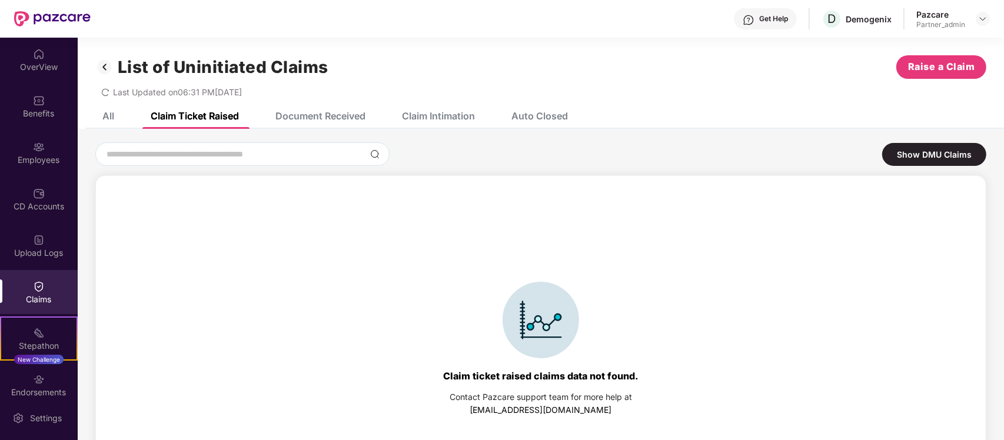
click at [277, 119] on div "Document Received" at bounding box center [321, 116] width 90 height 12
click at [480, 112] on div "All Claim Ticket Raised Document Received Claim Intimation Auto Closed" at bounding box center [326, 116] width 483 height 26
click at [452, 115] on div "Claim Intimation" at bounding box center [438, 116] width 73 height 12
click at [558, 125] on div "Auto Closed" at bounding box center [531, 116] width 74 height 26
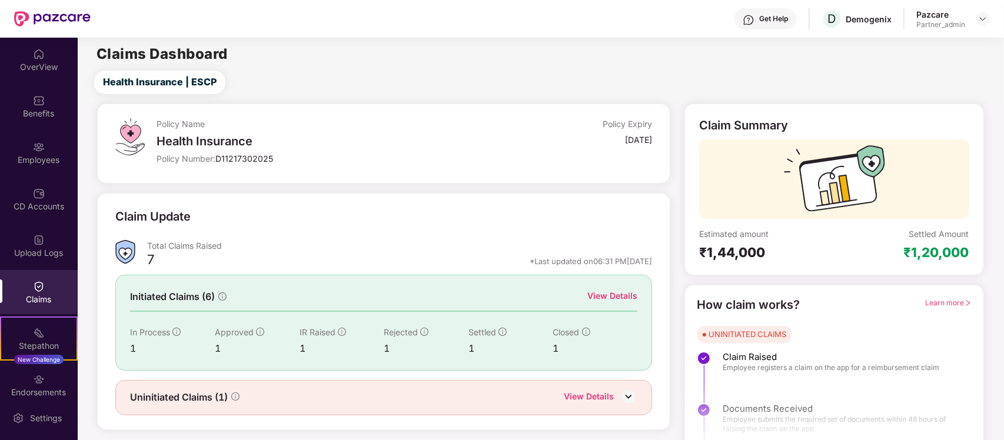
click at [626, 296] on div "View Details" at bounding box center [613, 296] width 50 height 13
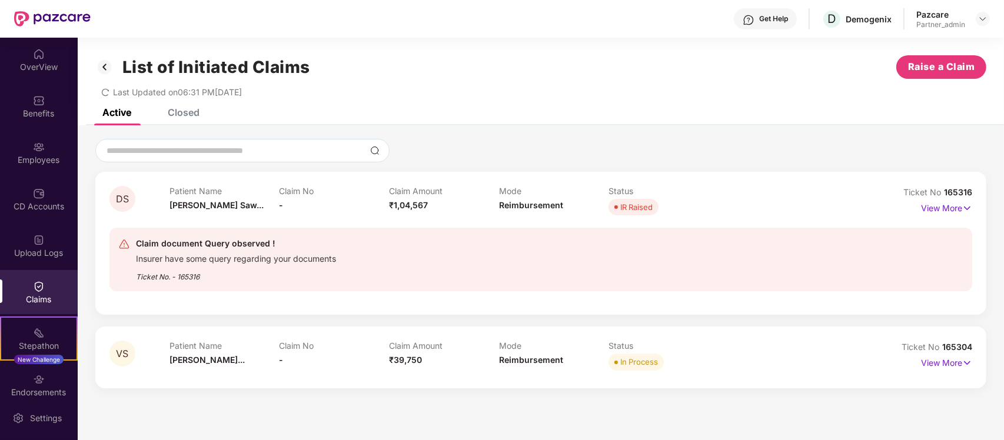
click at [188, 116] on div "Closed" at bounding box center [184, 113] width 32 height 12
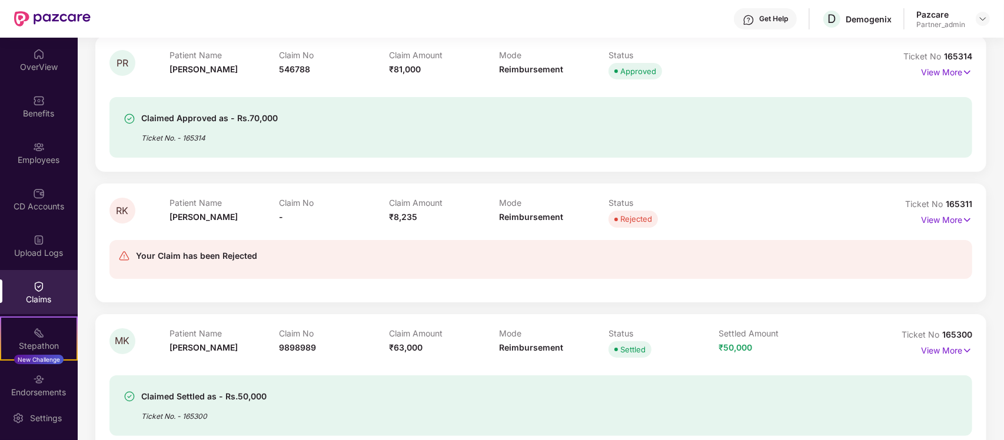
scroll to position [230, 0]
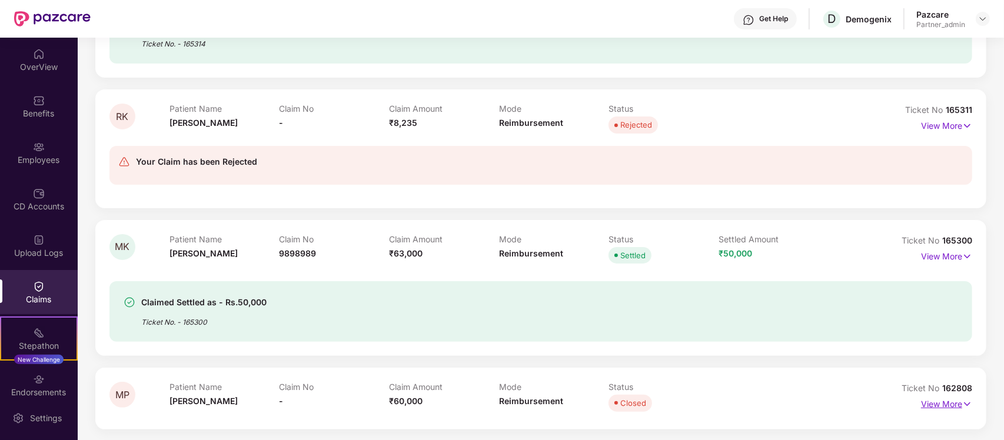
click at [938, 402] on p "View More" at bounding box center [946, 403] width 51 height 16
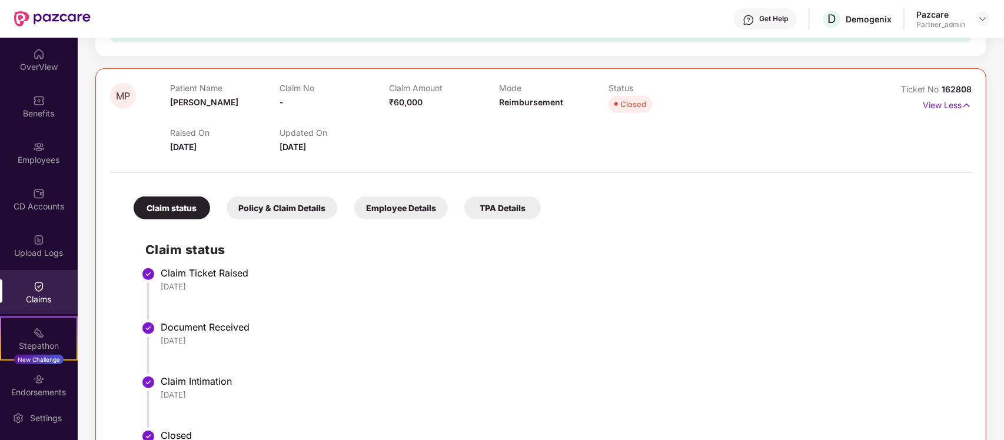
scroll to position [578, 0]
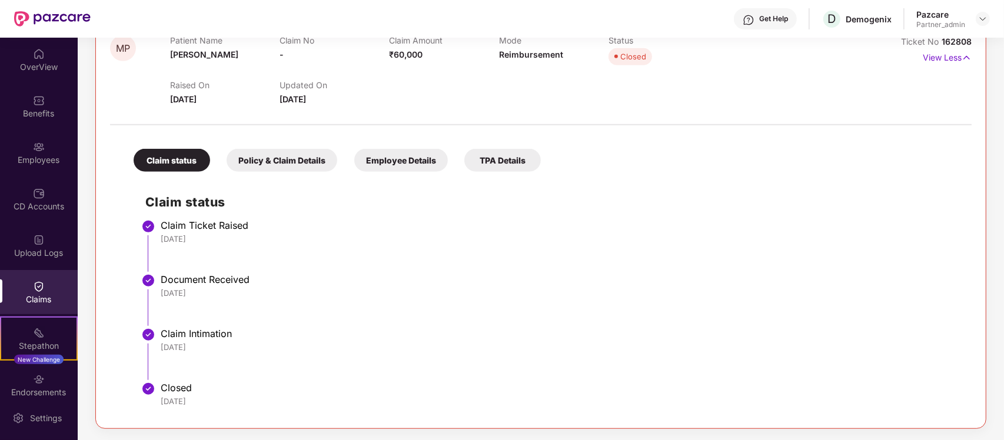
click at [504, 151] on div "TPA Details" at bounding box center [502, 160] width 77 height 23
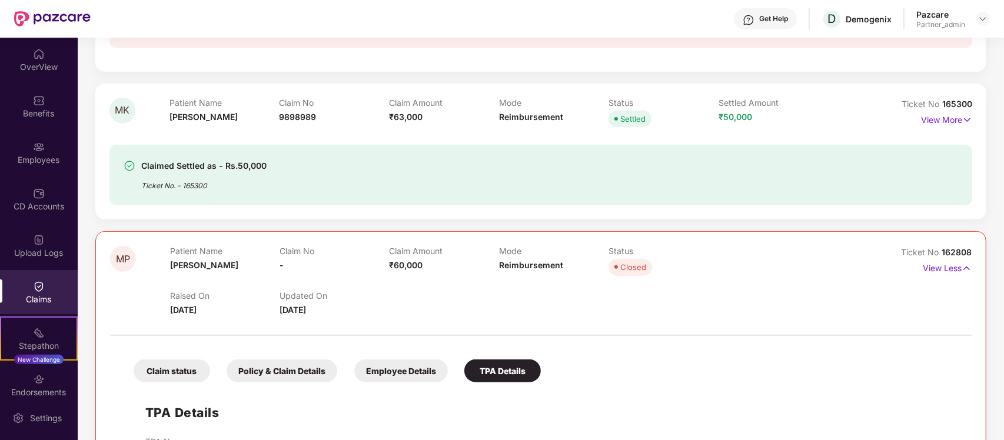
scroll to position [366, 0]
click at [934, 264] on p "View Less" at bounding box center [947, 268] width 49 height 16
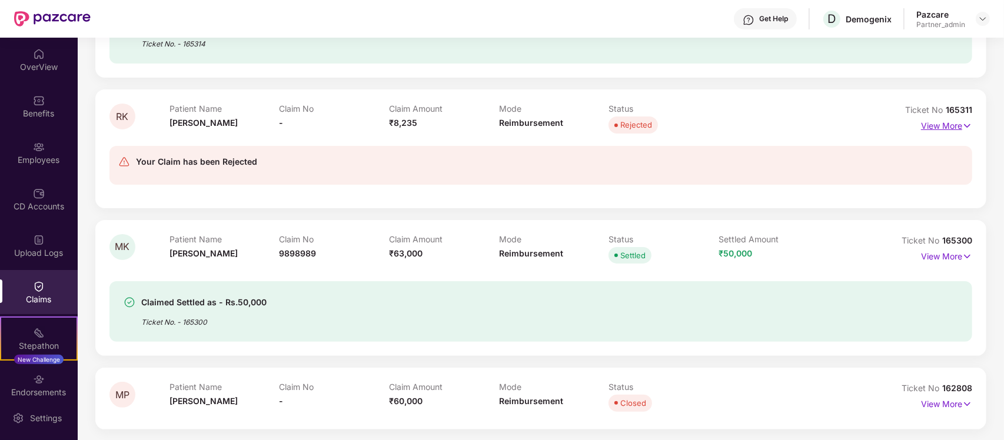
click at [951, 125] on p "View More" at bounding box center [946, 125] width 51 height 16
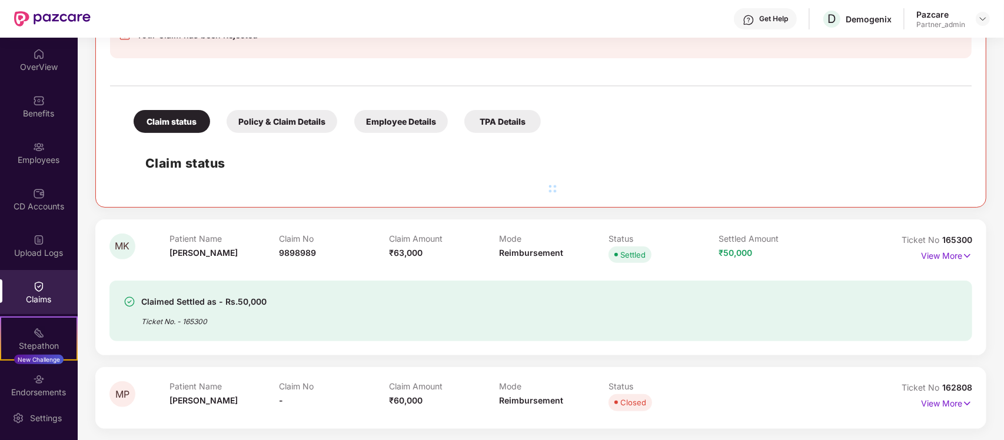
scroll to position [404, 0]
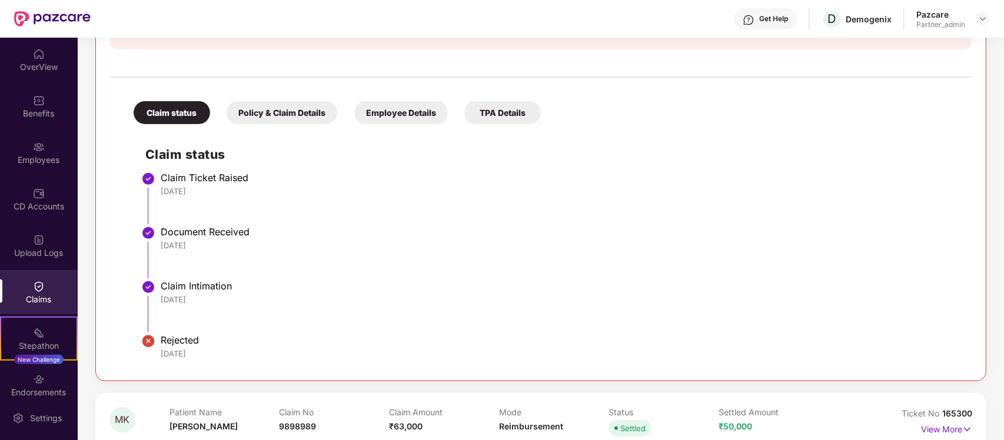
click at [288, 115] on div "Policy & Claim Details" at bounding box center [282, 112] width 111 height 23
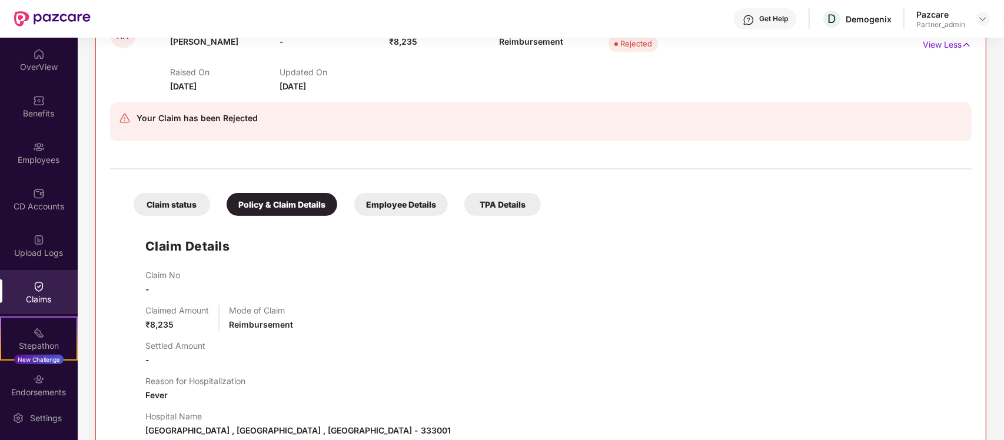
scroll to position [302, 0]
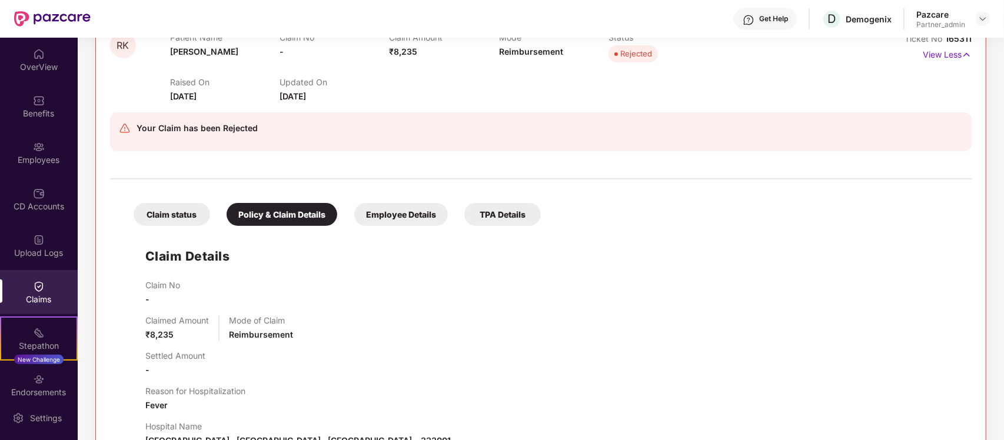
click at [401, 219] on div "Employee Details" at bounding box center [401, 214] width 94 height 23
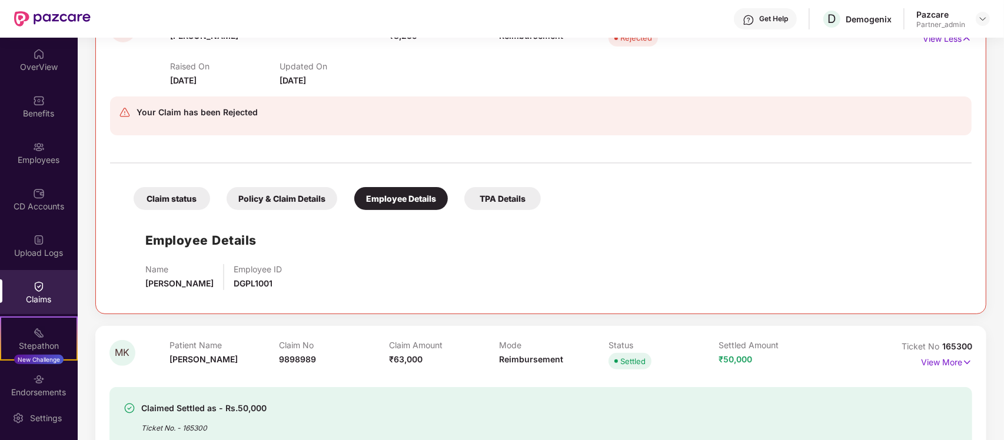
scroll to position [310, 0]
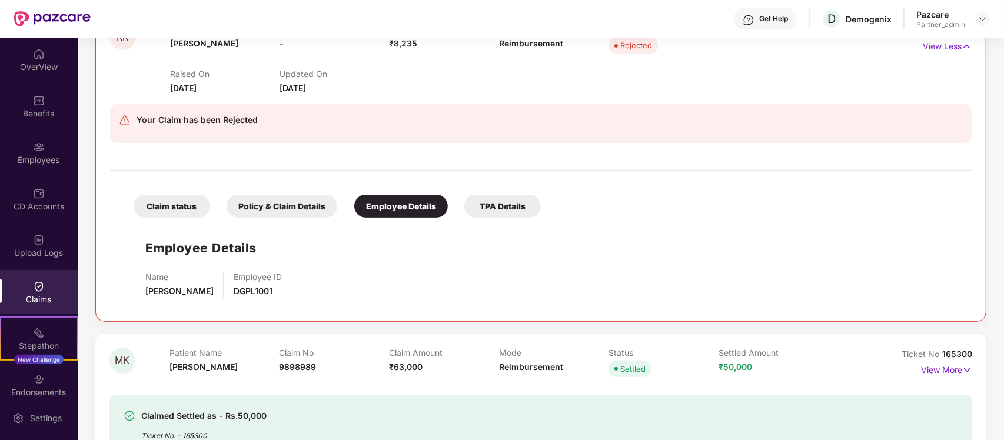
click at [495, 207] on div "TPA Details" at bounding box center [502, 206] width 77 height 23
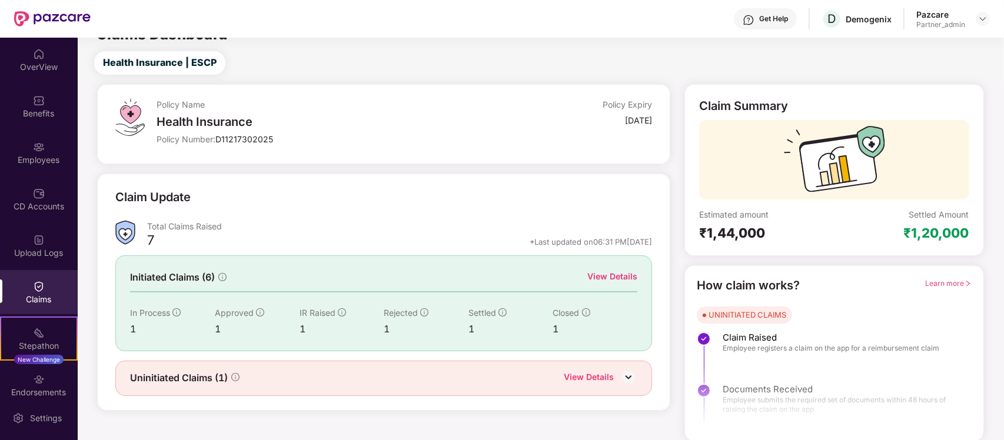
scroll to position [21, 0]
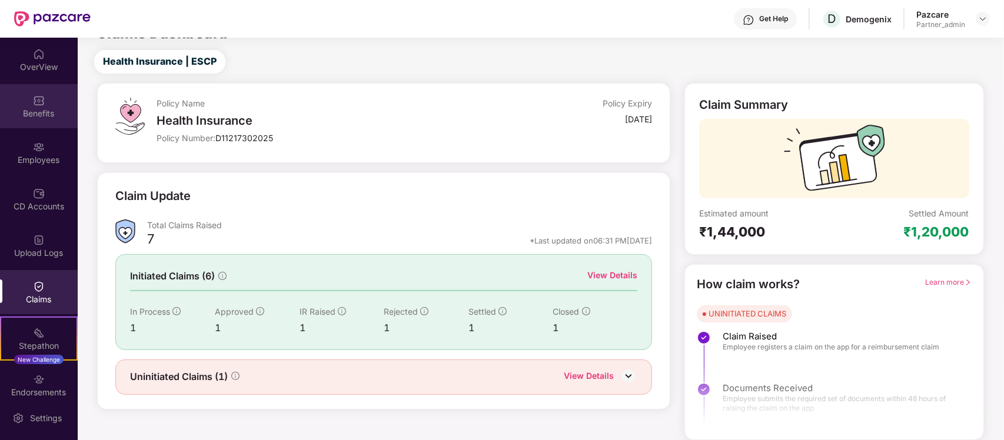
click at [33, 96] on img at bounding box center [39, 101] width 12 height 12
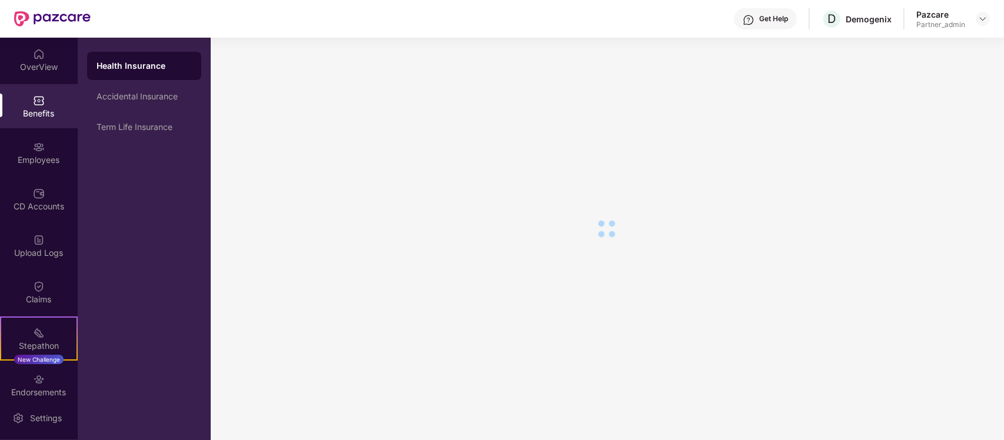
scroll to position [19, 0]
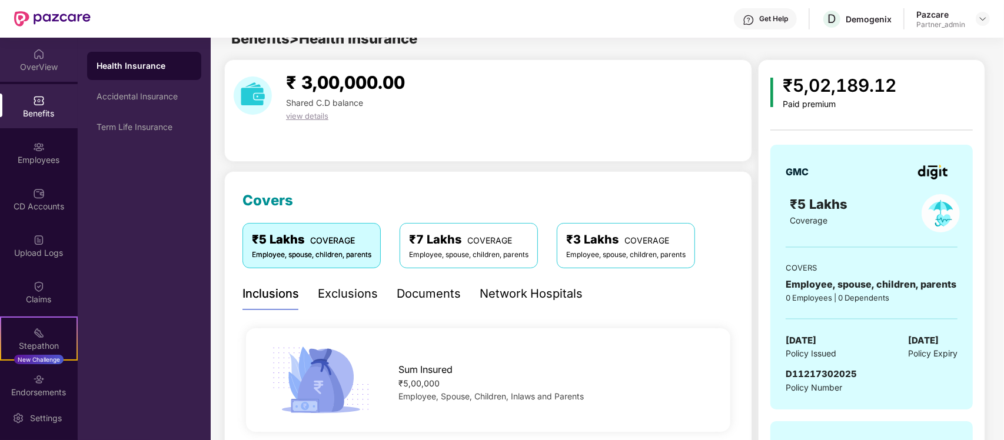
click at [41, 77] on div "OverView" at bounding box center [39, 60] width 78 height 44
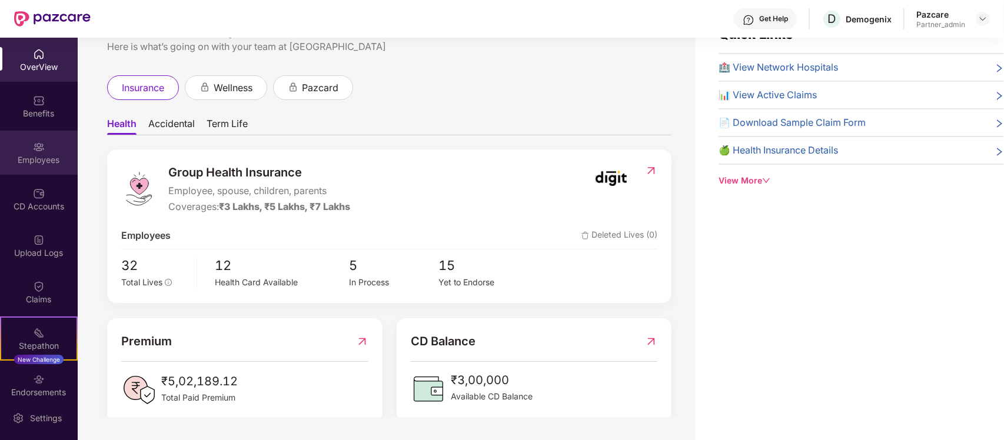
click at [56, 152] on div "Employees" at bounding box center [39, 153] width 78 height 44
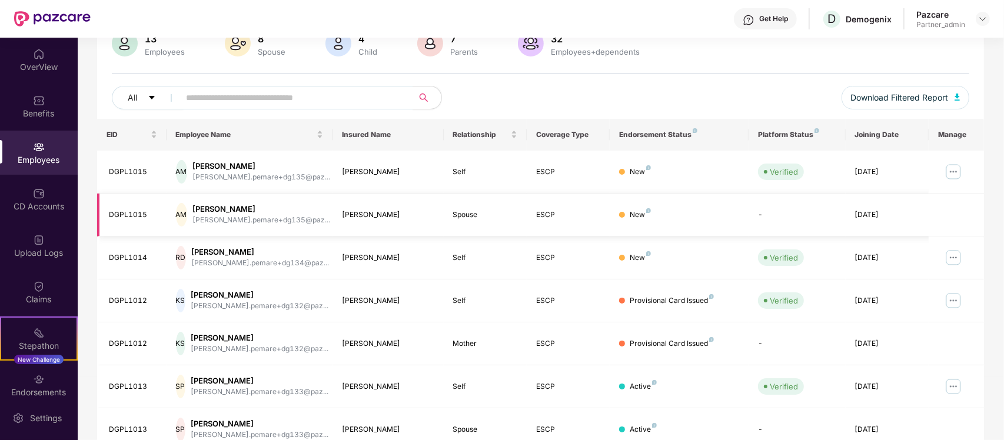
scroll to position [284, 0]
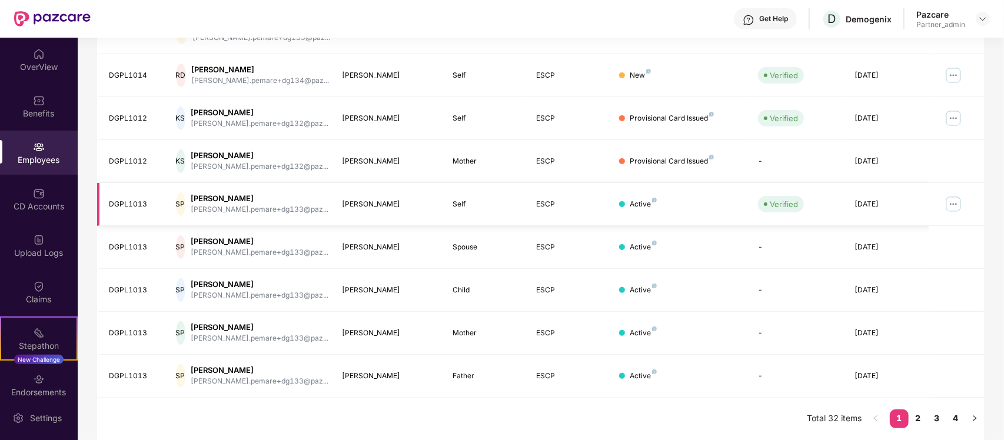
click at [961, 209] on img at bounding box center [953, 204] width 19 height 19
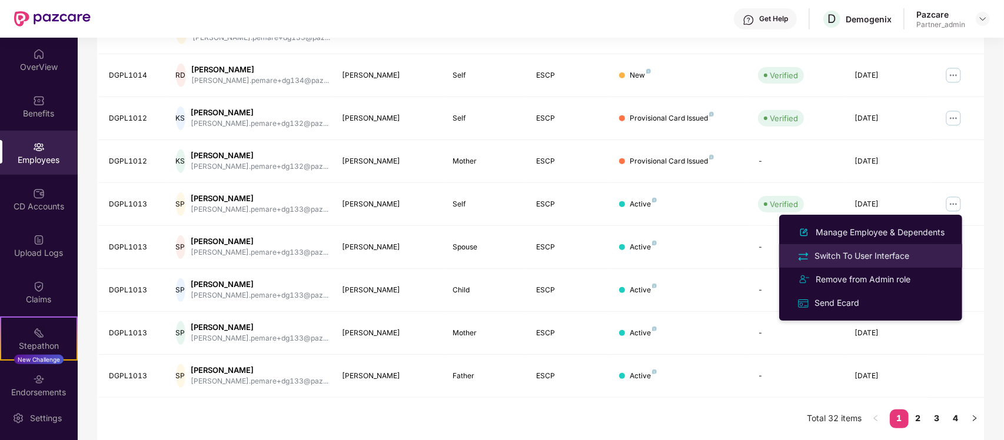
click at [846, 258] on div "Switch To User Interface" at bounding box center [861, 256] width 99 height 13
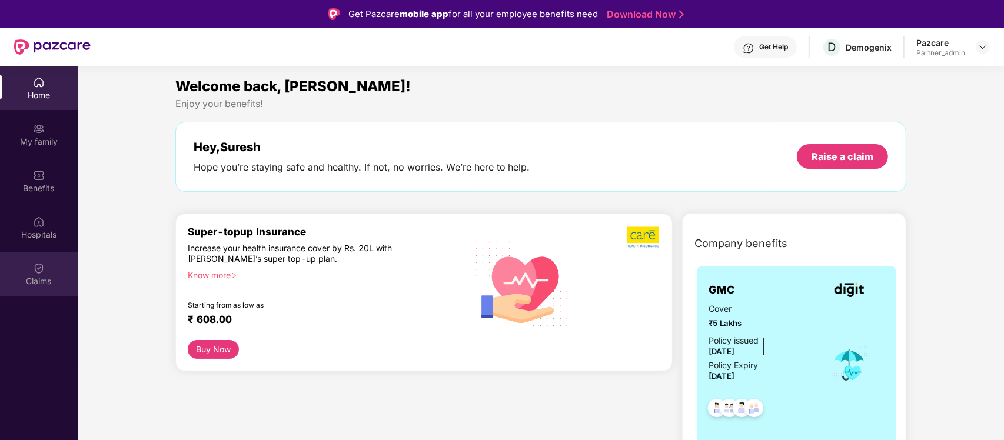
click at [49, 260] on div "Claims" at bounding box center [39, 274] width 78 height 44
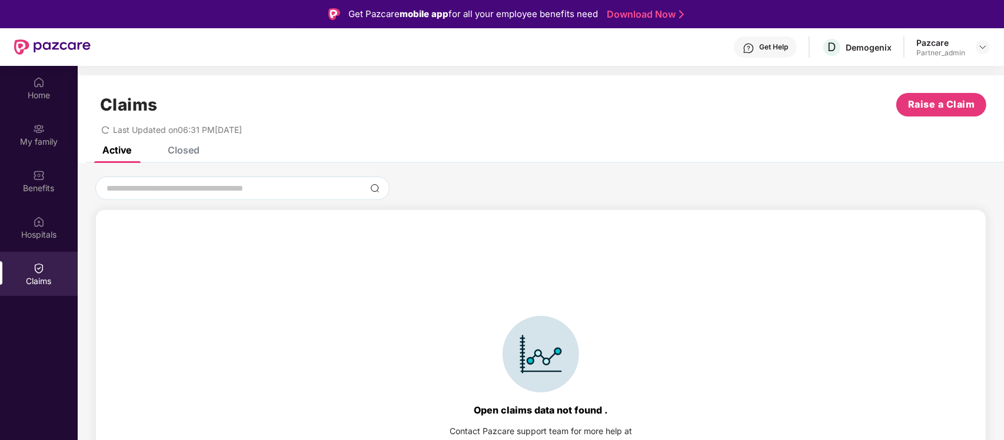
click at [187, 157] on div "Closed" at bounding box center [174, 150] width 49 height 26
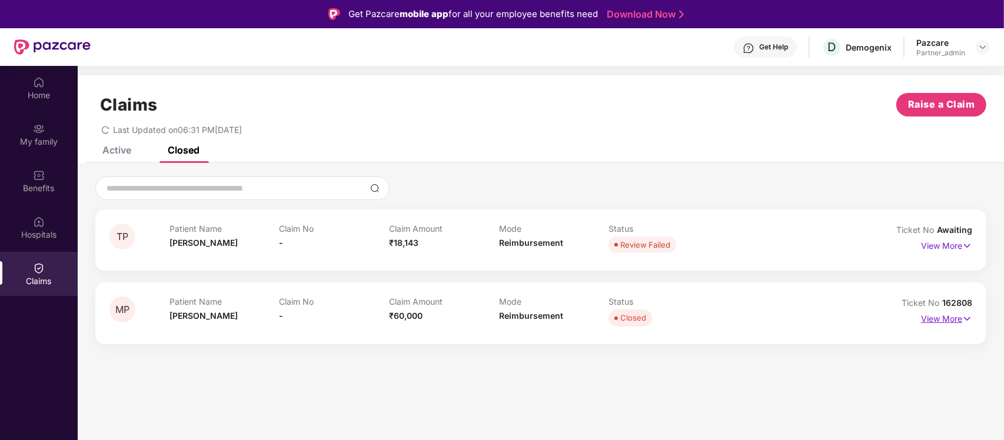
click at [960, 317] on p "View More" at bounding box center [946, 318] width 51 height 16
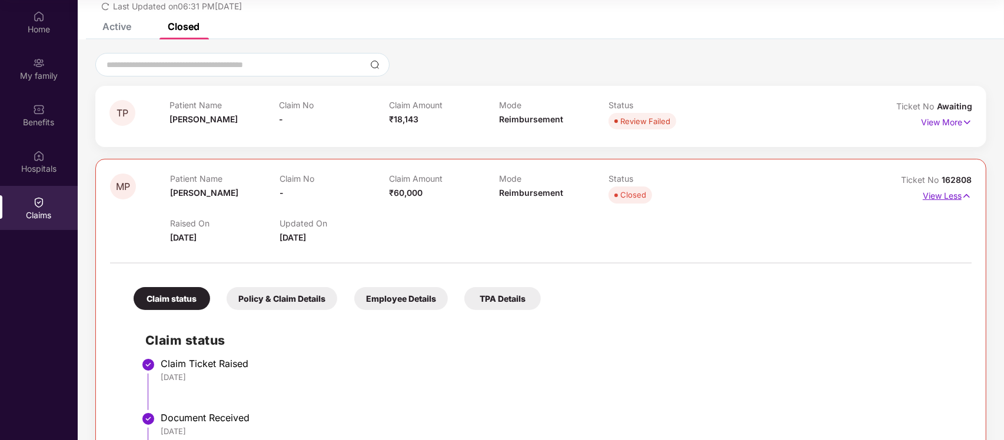
scroll to position [0, 0]
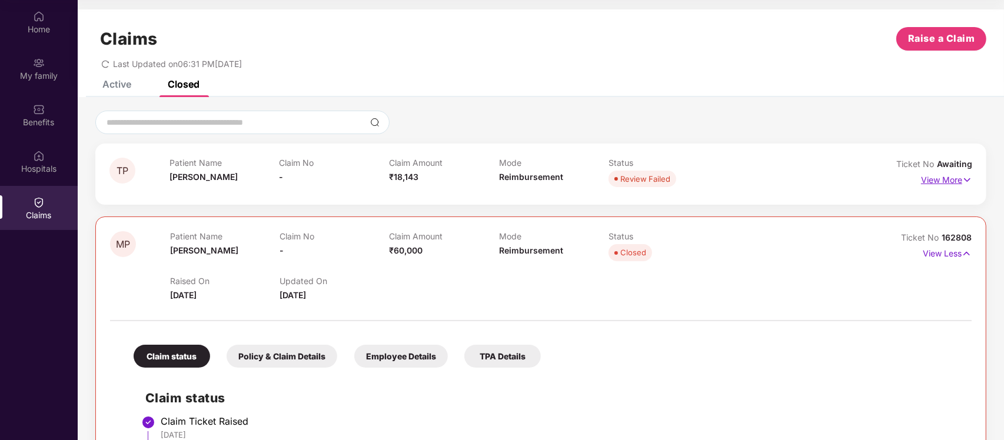
click at [961, 177] on p "View More" at bounding box center [946, 179] width 51 height 16
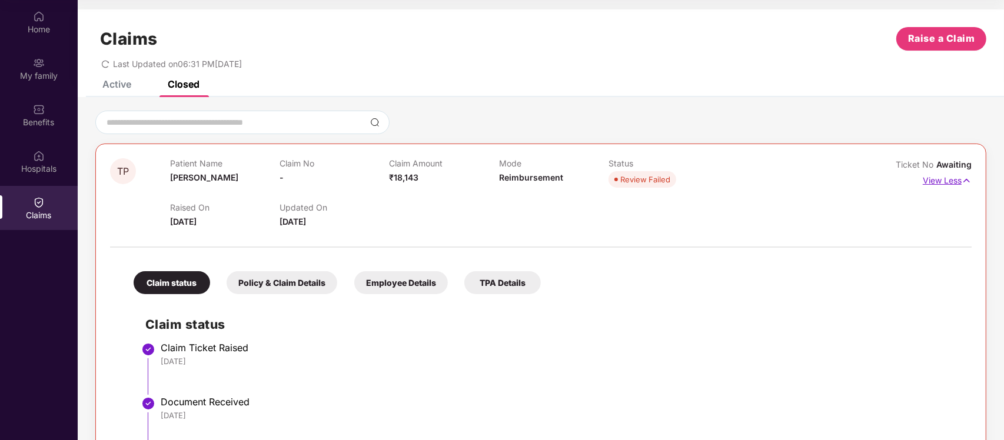
click at [963, 177] on img at bounding box center [967, 180] width 10 height 13
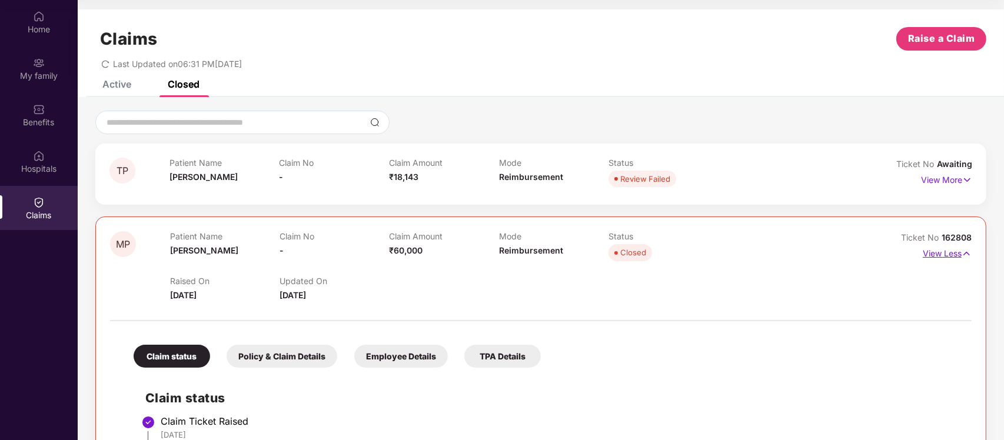
click at [957, 253] on p "View Less" at bounding box center [947, 252] width 49 height 16
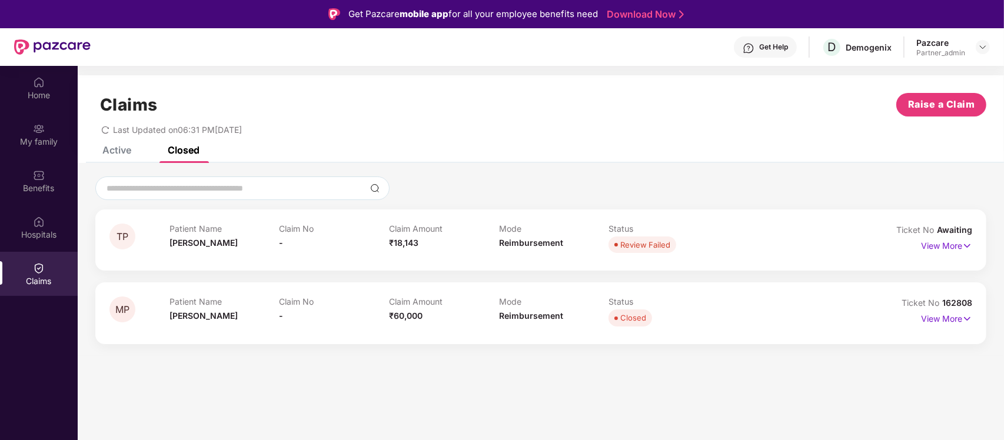
click at [117, 154] on div "Active" at bounding box center [116, 150] width 29 height 12
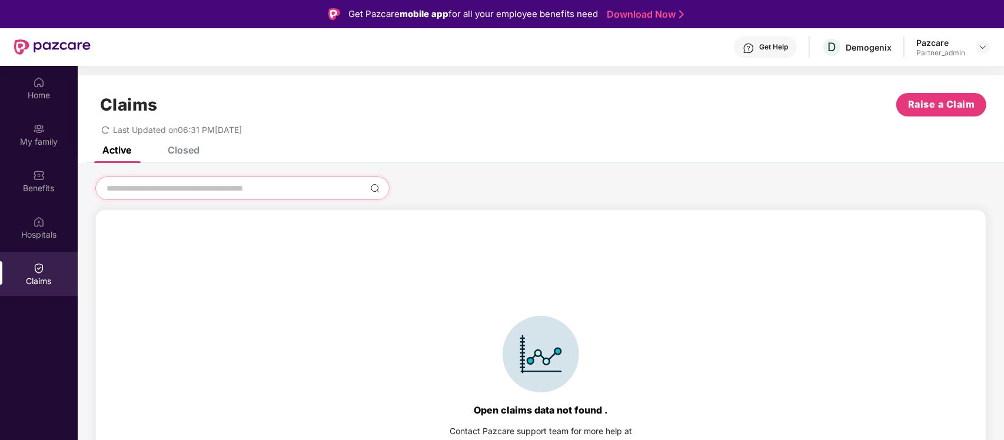
click at [322, 189] on input at bounding box center [235, 189] width 260 height 12
click at [181, 154] on div "Closed" at bounding box center [184, 150] width 32 height 12
